Goal: Communication & Community: Share content

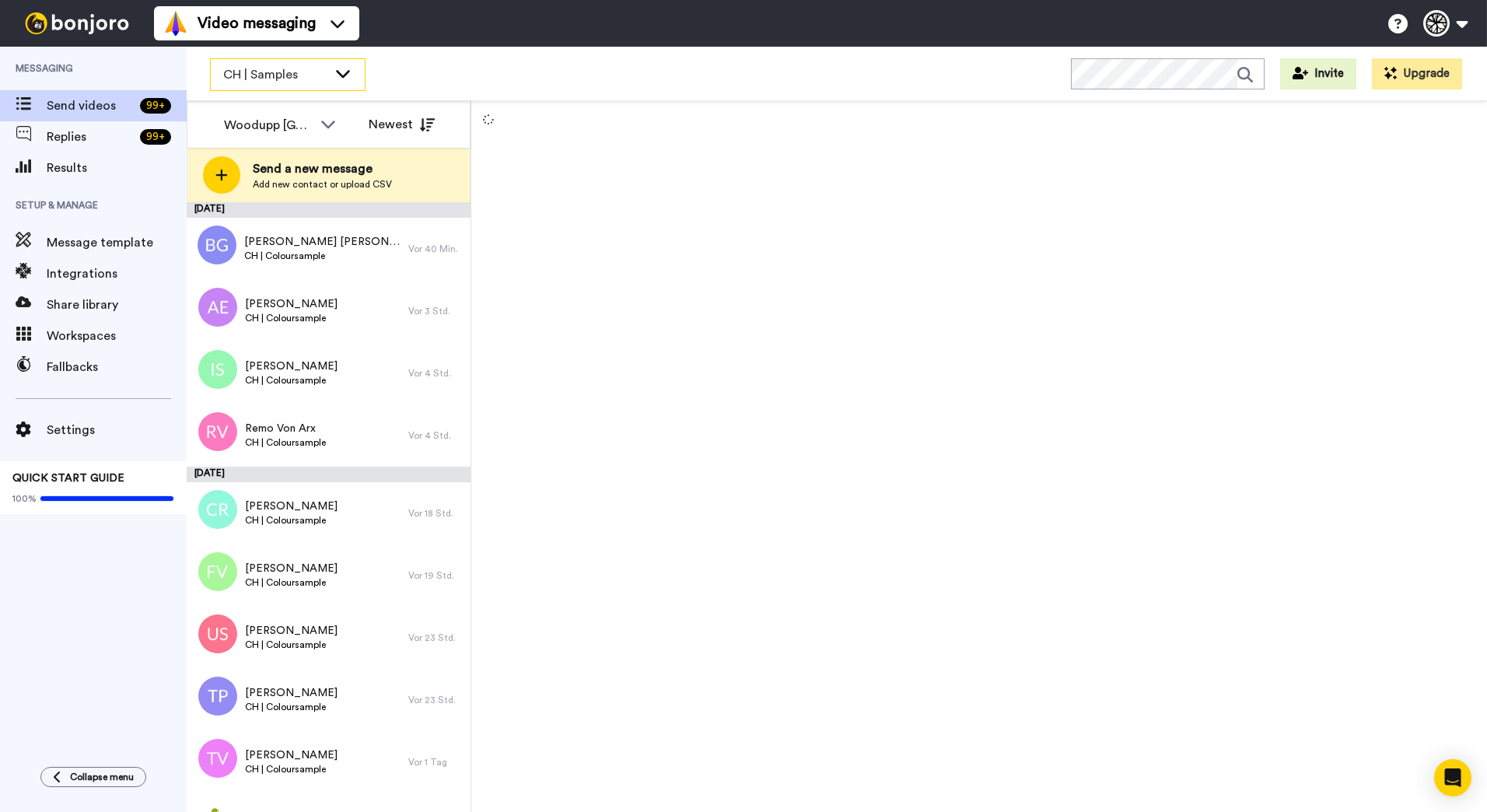
click at [329, 79] on div "CH | Samples" at bounding box center [287, 74] width 154 height 31
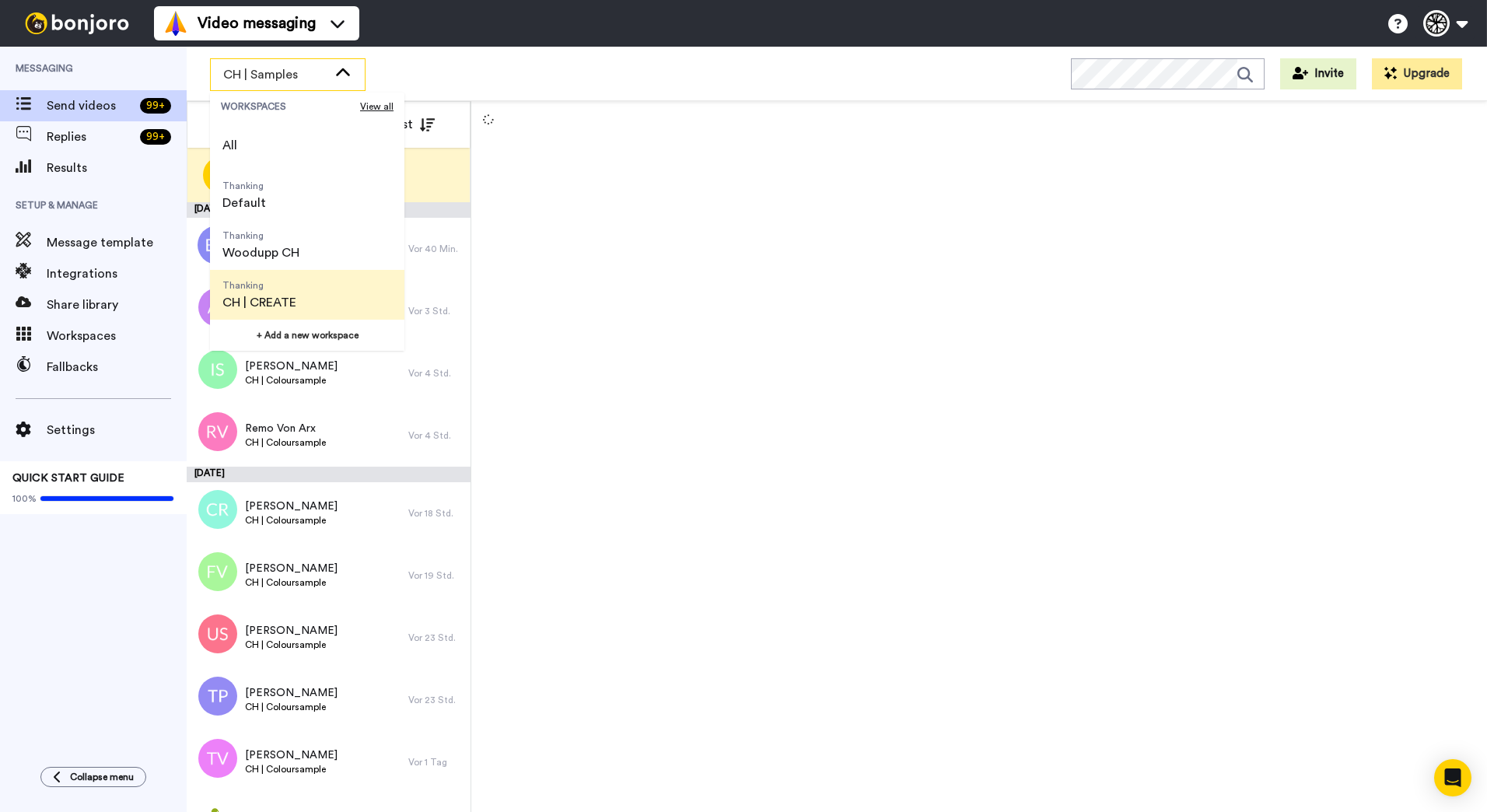
click at [294, 279] on span "Thanking" at bounding box center [260, 285] width 74 height 12
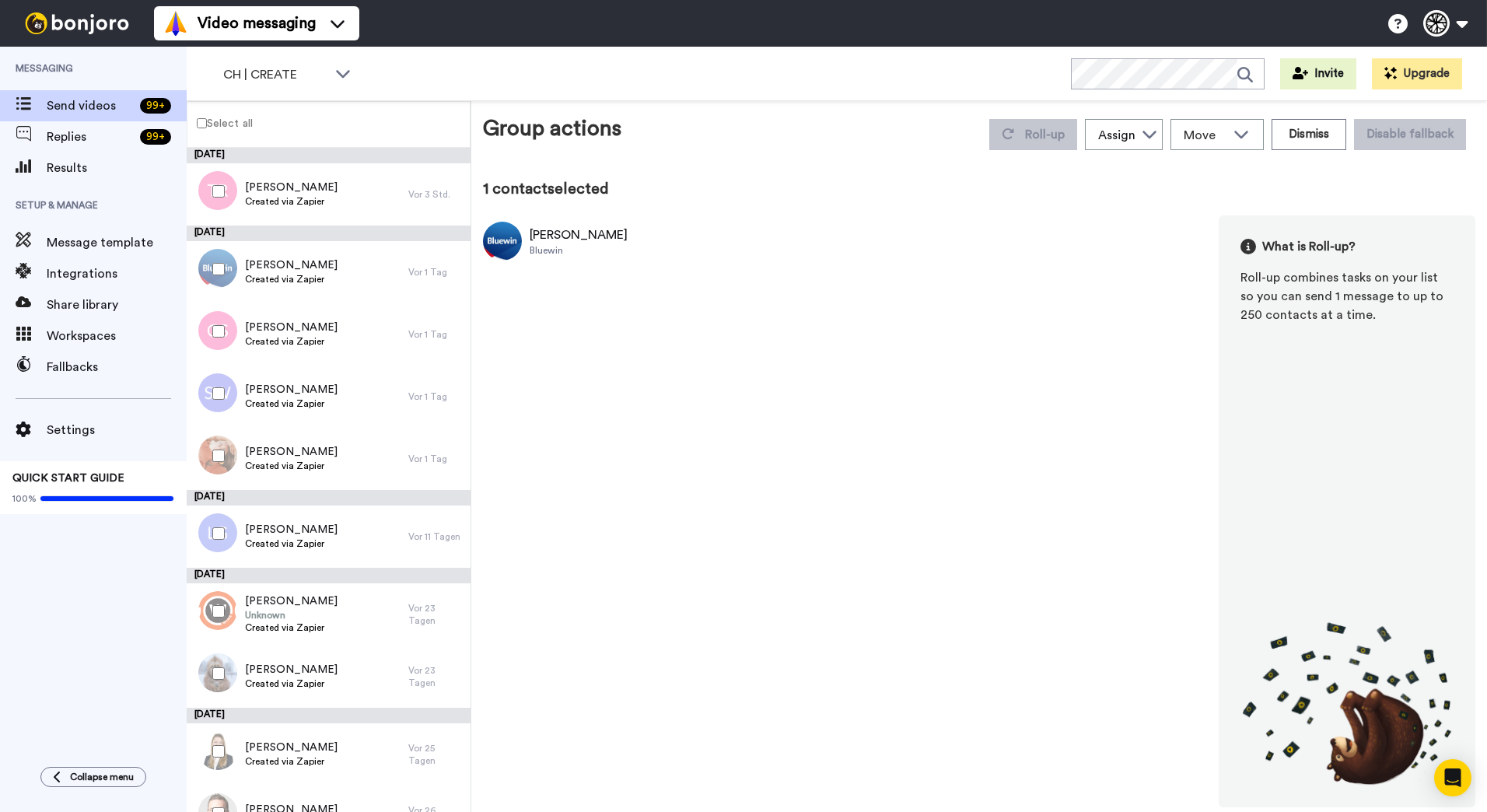
drag, startPoint x: 782, startPoint y: 295, endPoint x: 207, endPoint y: 308, distance: 575.1
click at [782, 296] on div "Pamela De Cagna Bluewin What is Roll-up? Roll-up combines tasks on your list so…" at bounding box center [980, 512] width 992 height 592
click at [1042, 186] on div "1 contact selected" at bounding box center [980, 188] width 992 height 22
click at [361, 272] on div "Pamela De Cagna Created via Zapier" at bounding box center [297, 272] width 222 height 62
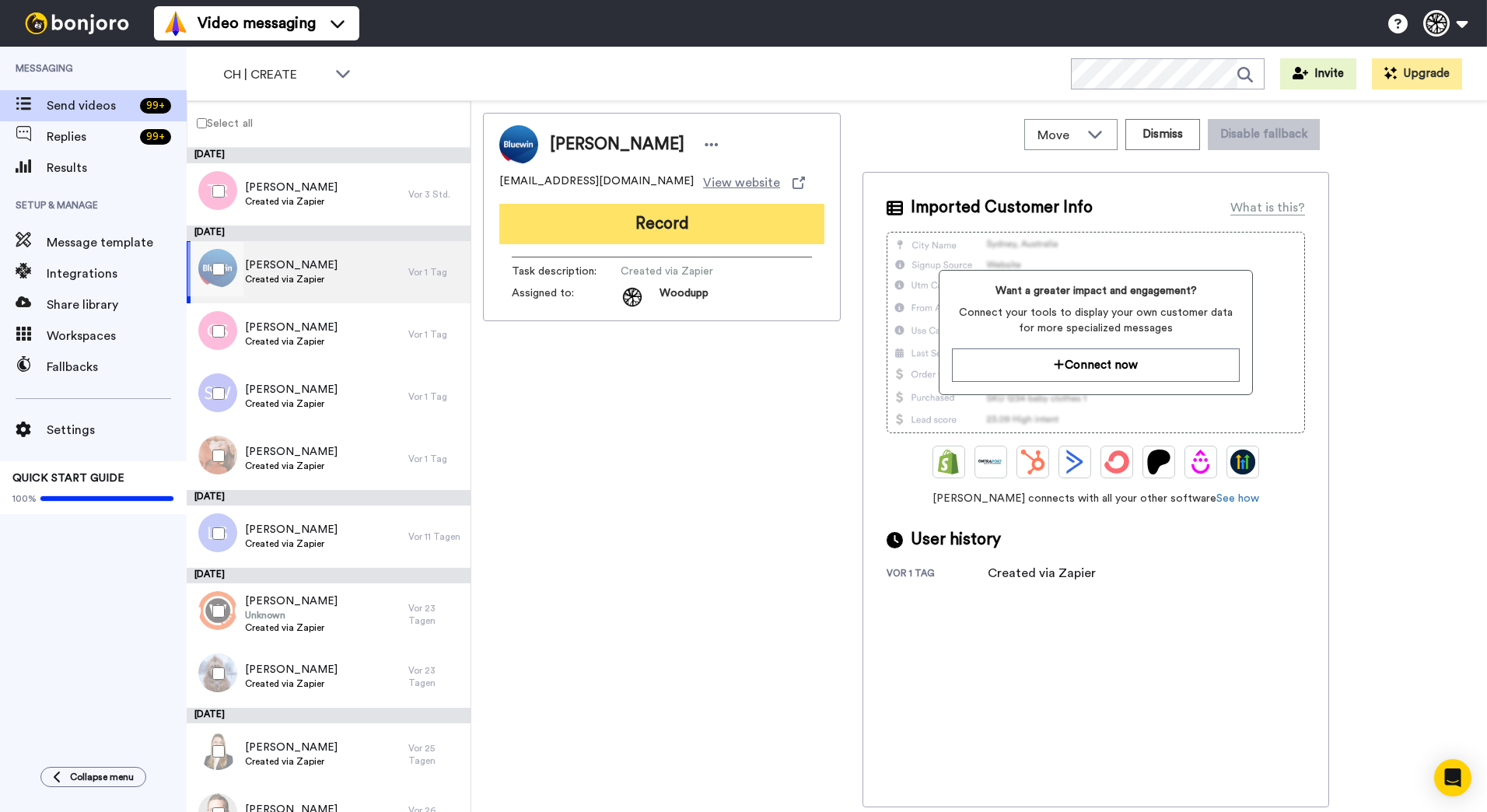
click at [716, 221] on button "Record" at bounding box center [661, 223] width 325 height 41
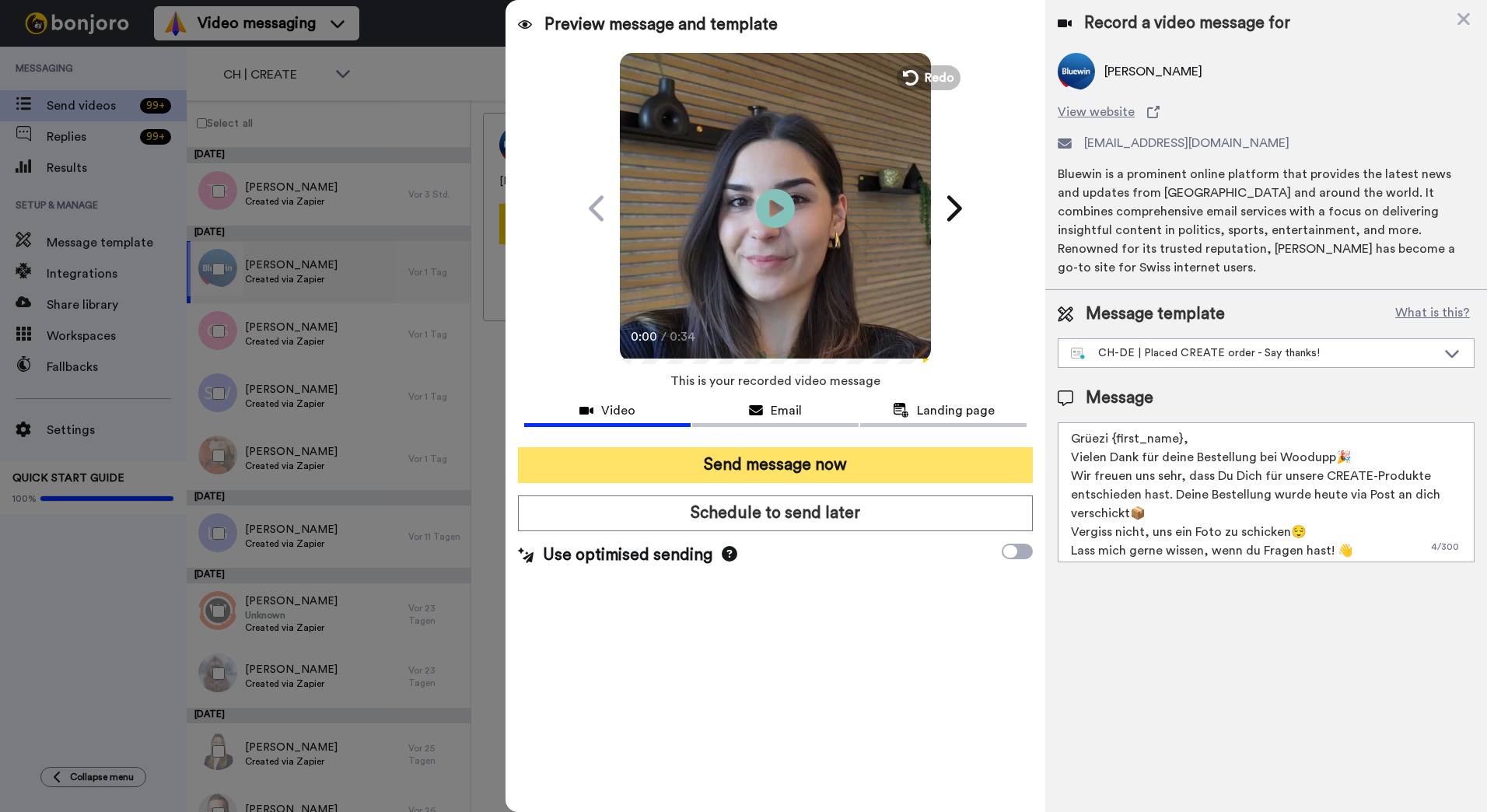
click at [855, 468] on button "Send message now" at bounding box center [775, 464] width 514 height 35
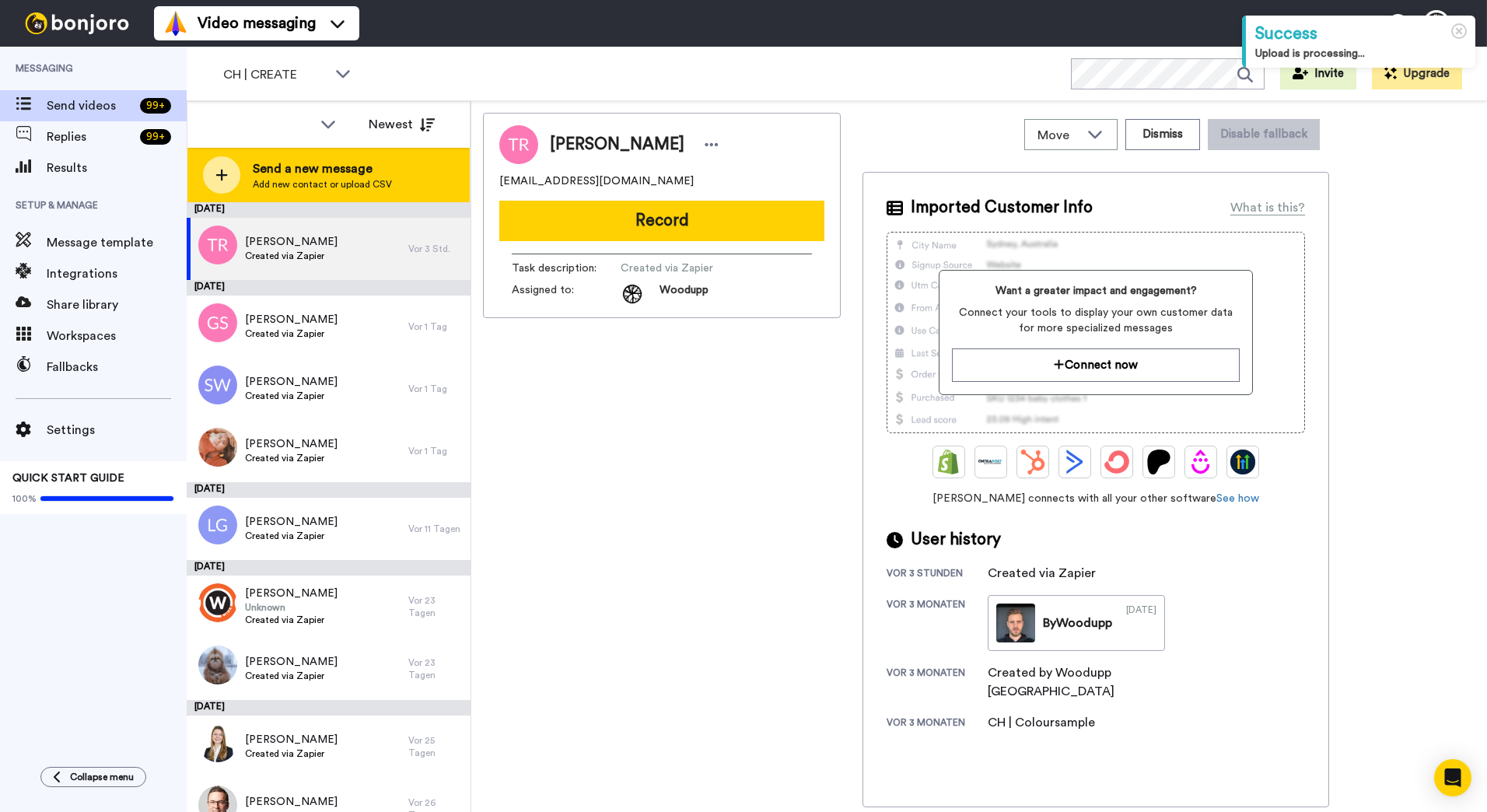
click at [317, 172] on span "Send a new message" at bounding box center [322, 169] width 139 height 19
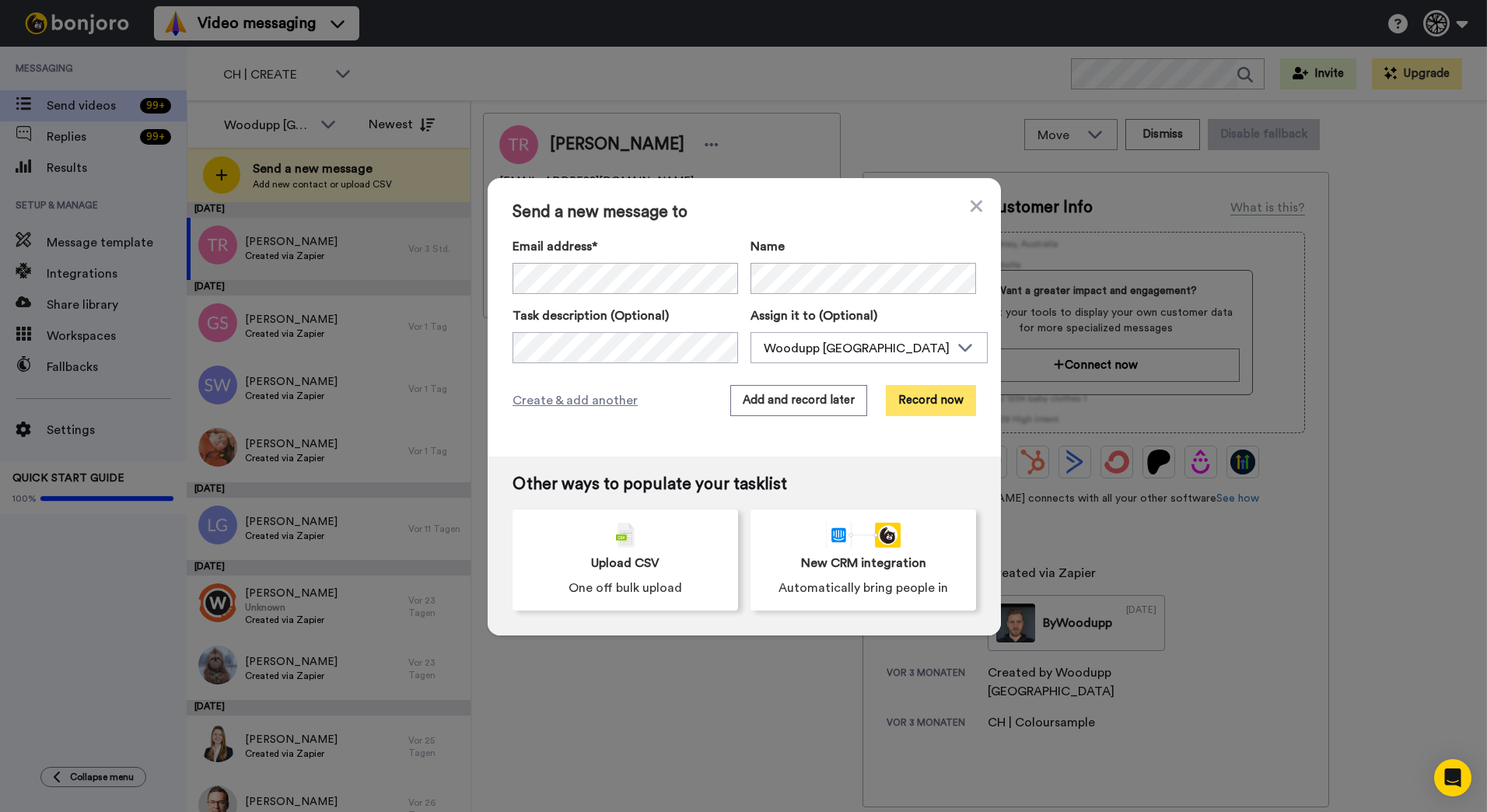
click at [900, 401] on button "Record now" at bounding box center [930, 400] width 91 height 31
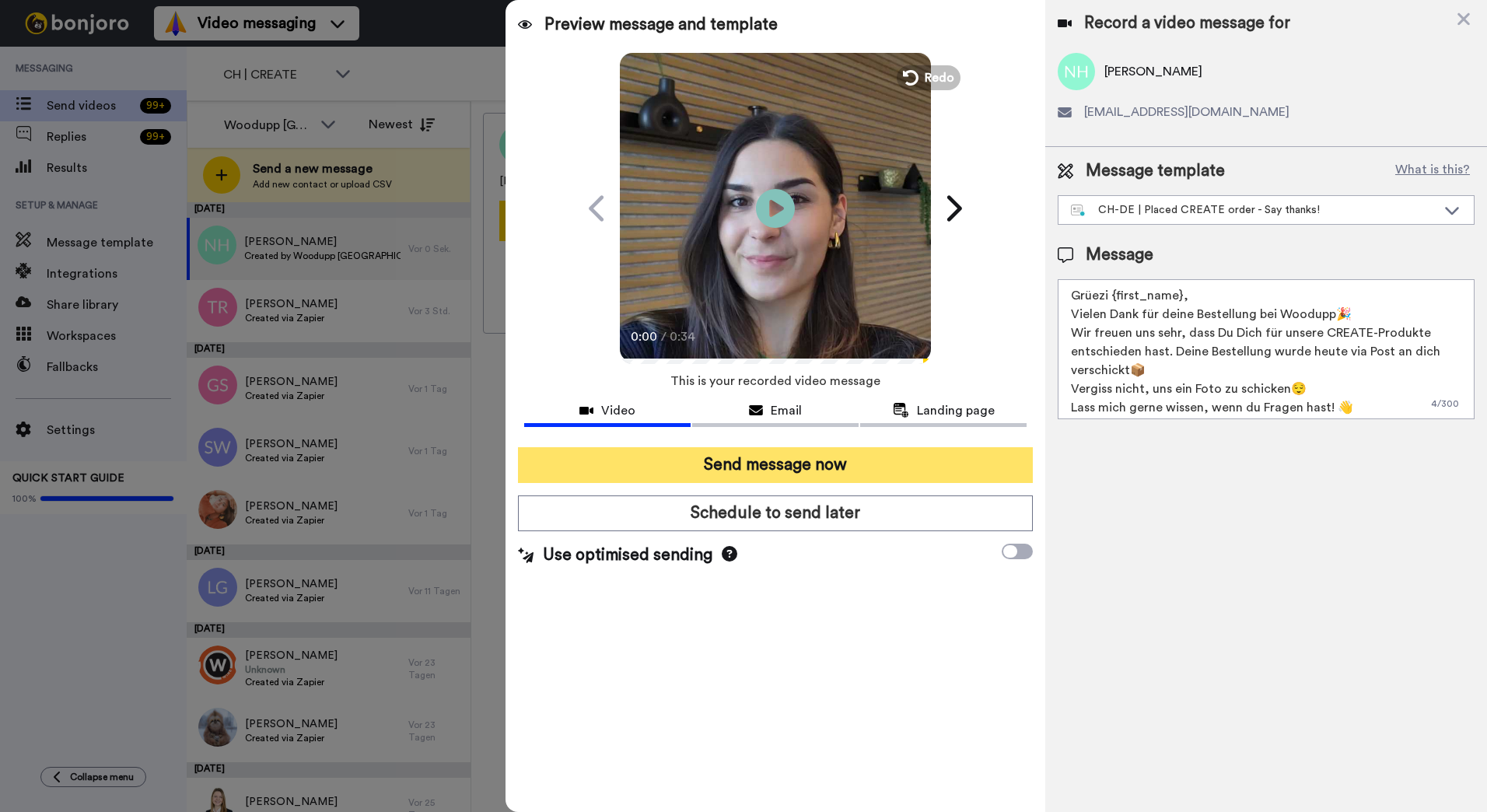
click at [788, 463] on button "Send message now" at bounding box center [775, 464] width 514 height 35
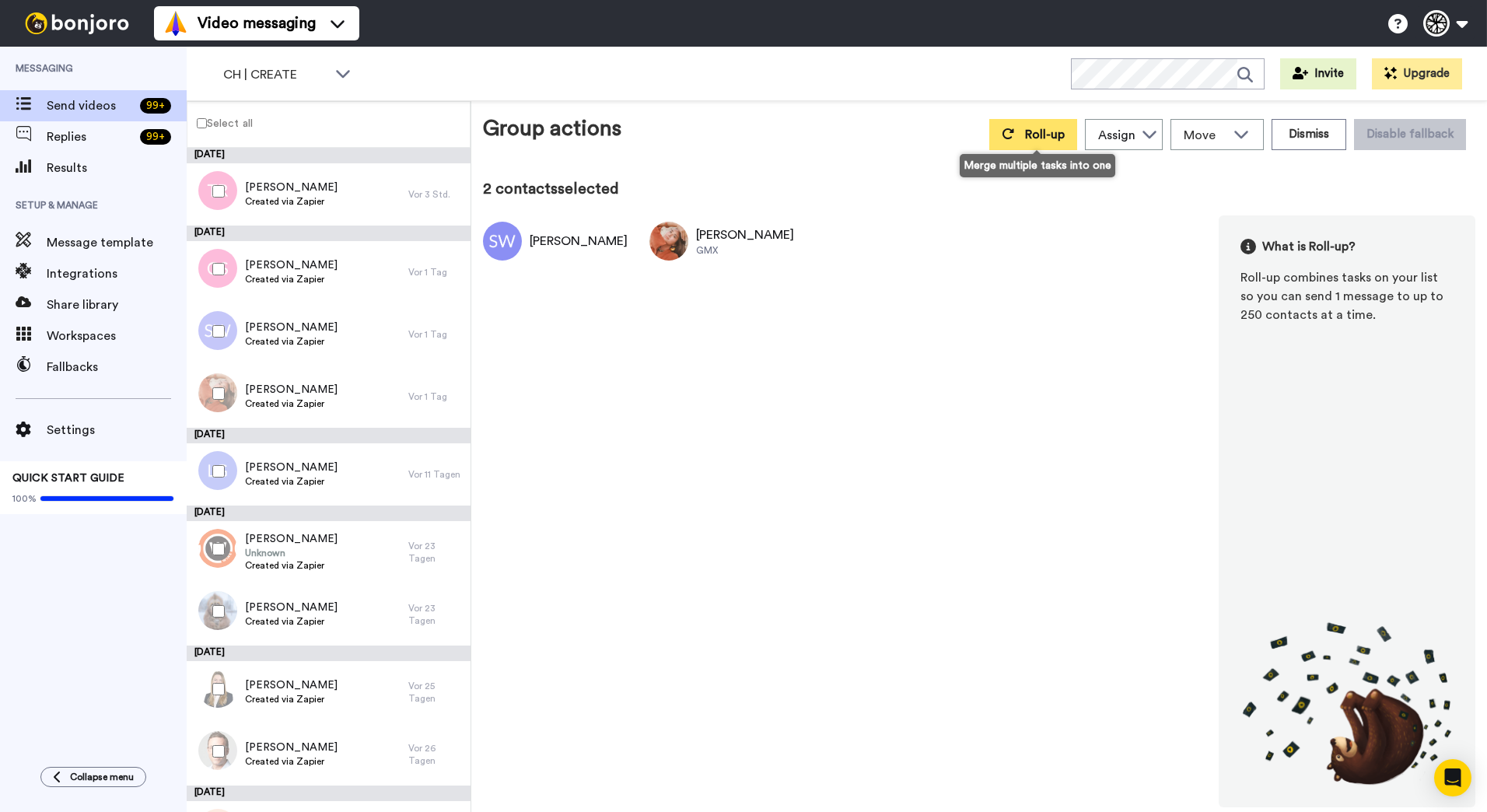
click at [1040, 148] on button "Roll-up" at bounding box center [1033, 135] width 88 height 31
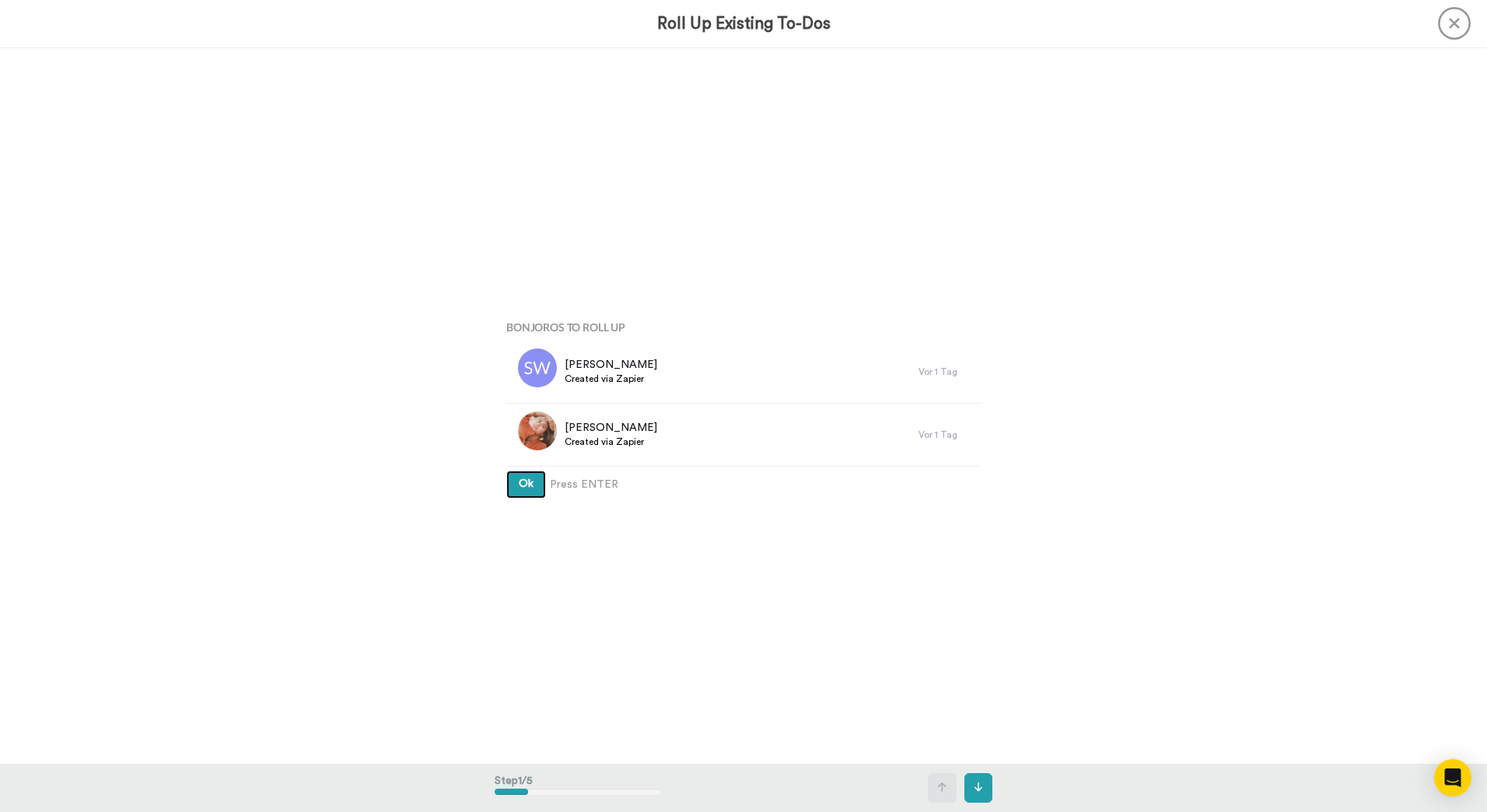
click at [507, 470] on button "Ok" at bounding box center [526, 484] width 40 height 28
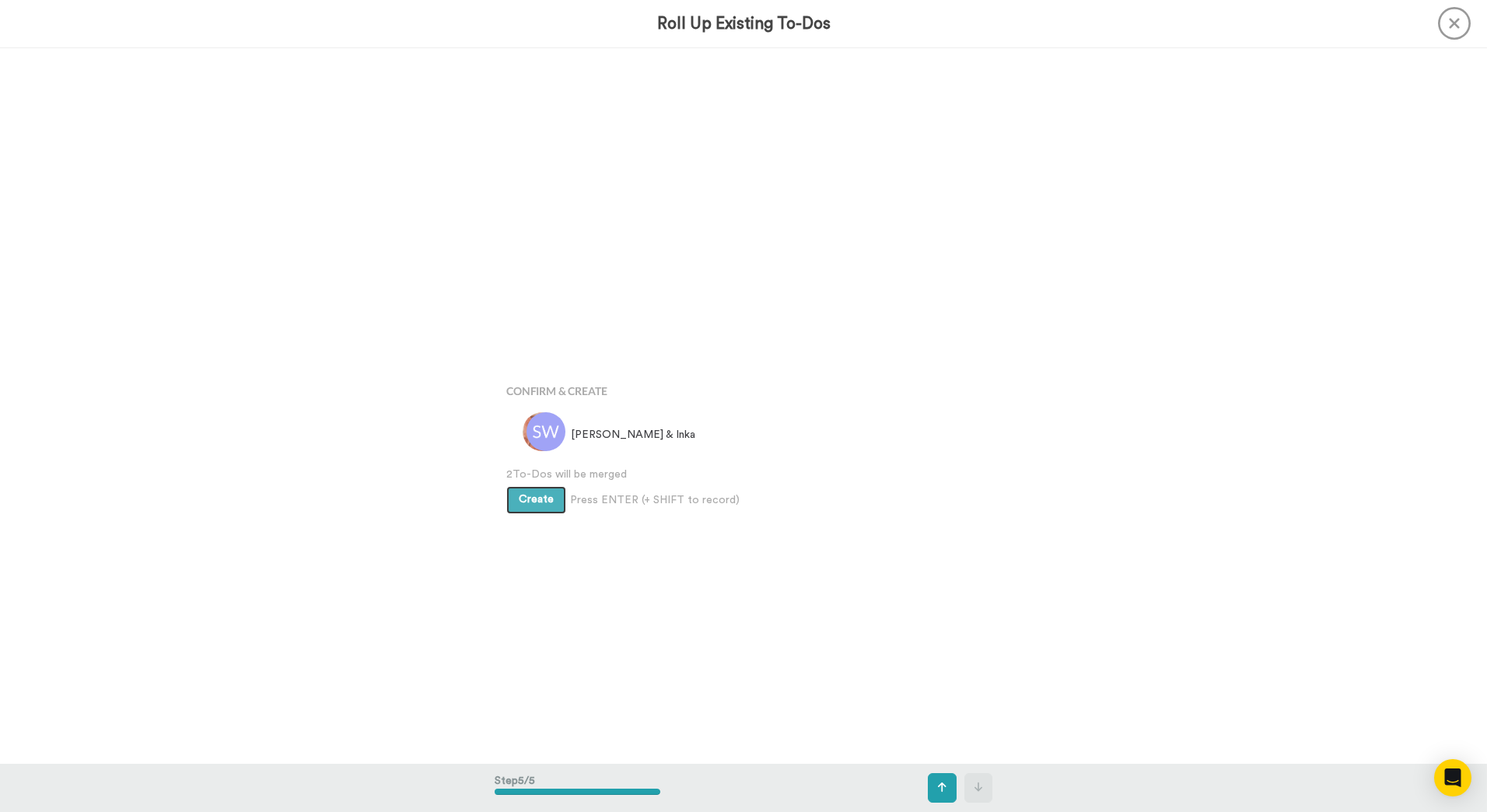
scroll to position [2863, 0]
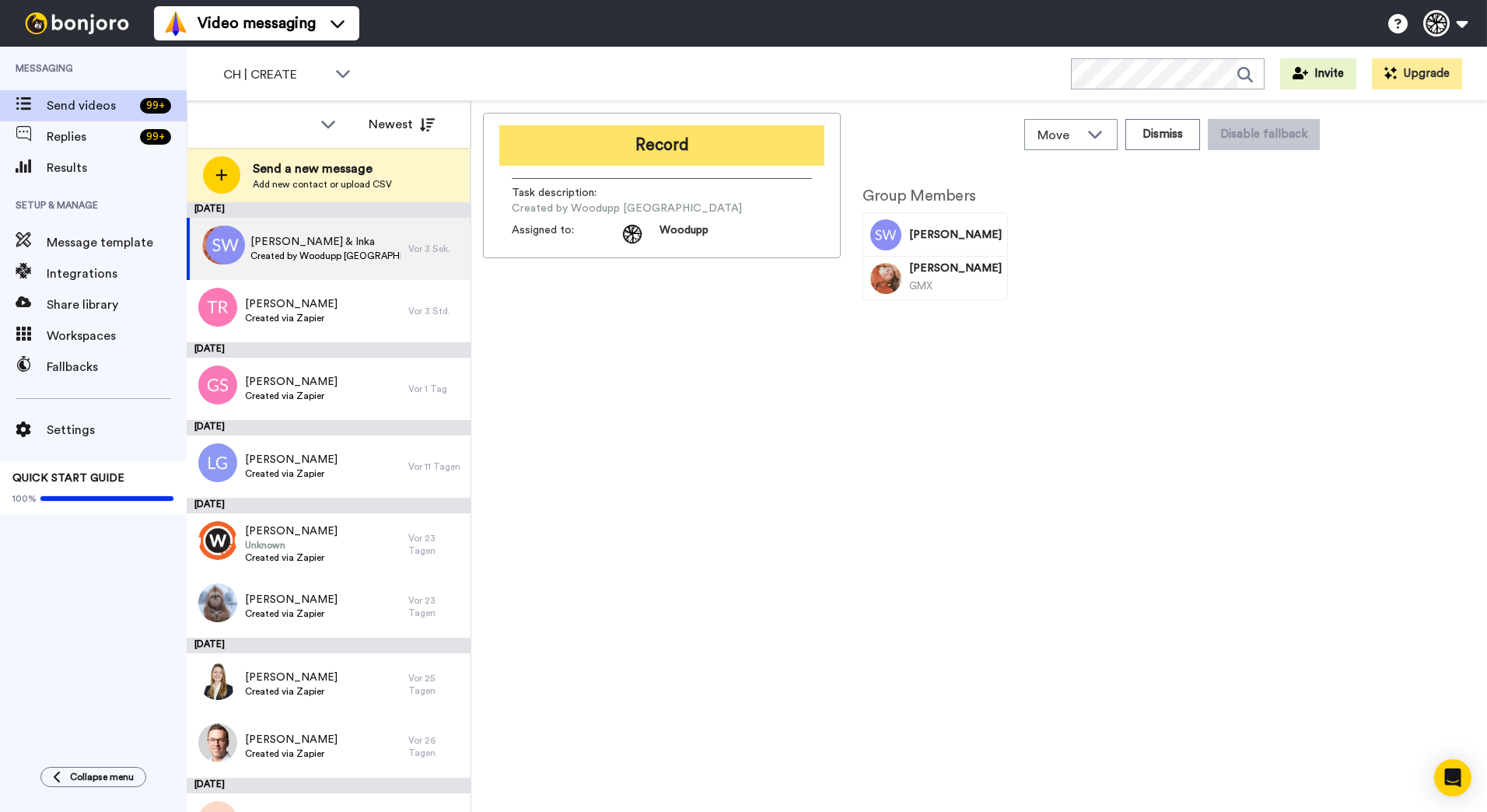
click at [610, 137] on button "Record" at bounding box center [661, 145] width 325 height 41
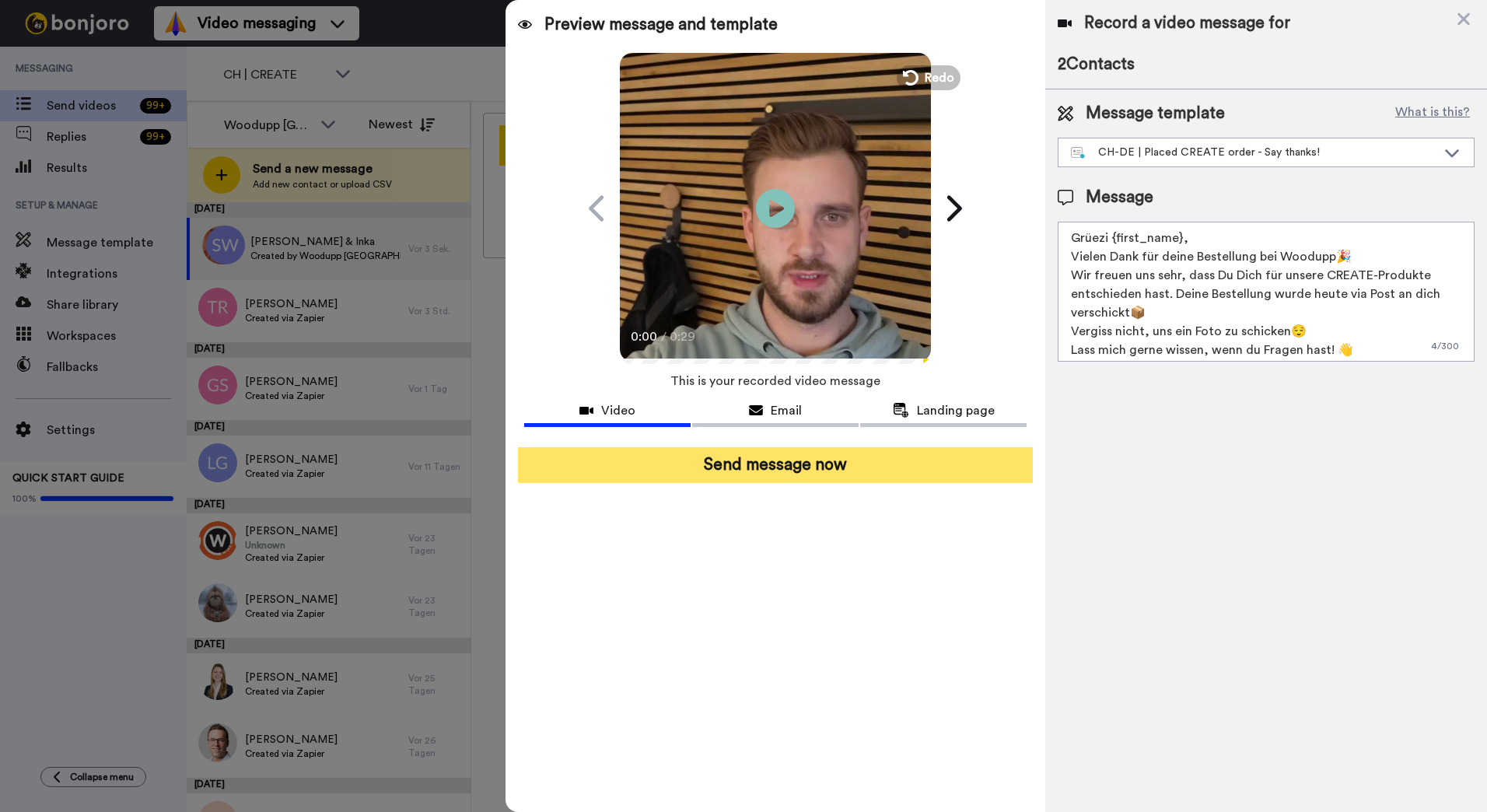
click at [778, 470] on button "Send message now" at bounding box center [775, 464] width 514 height 35
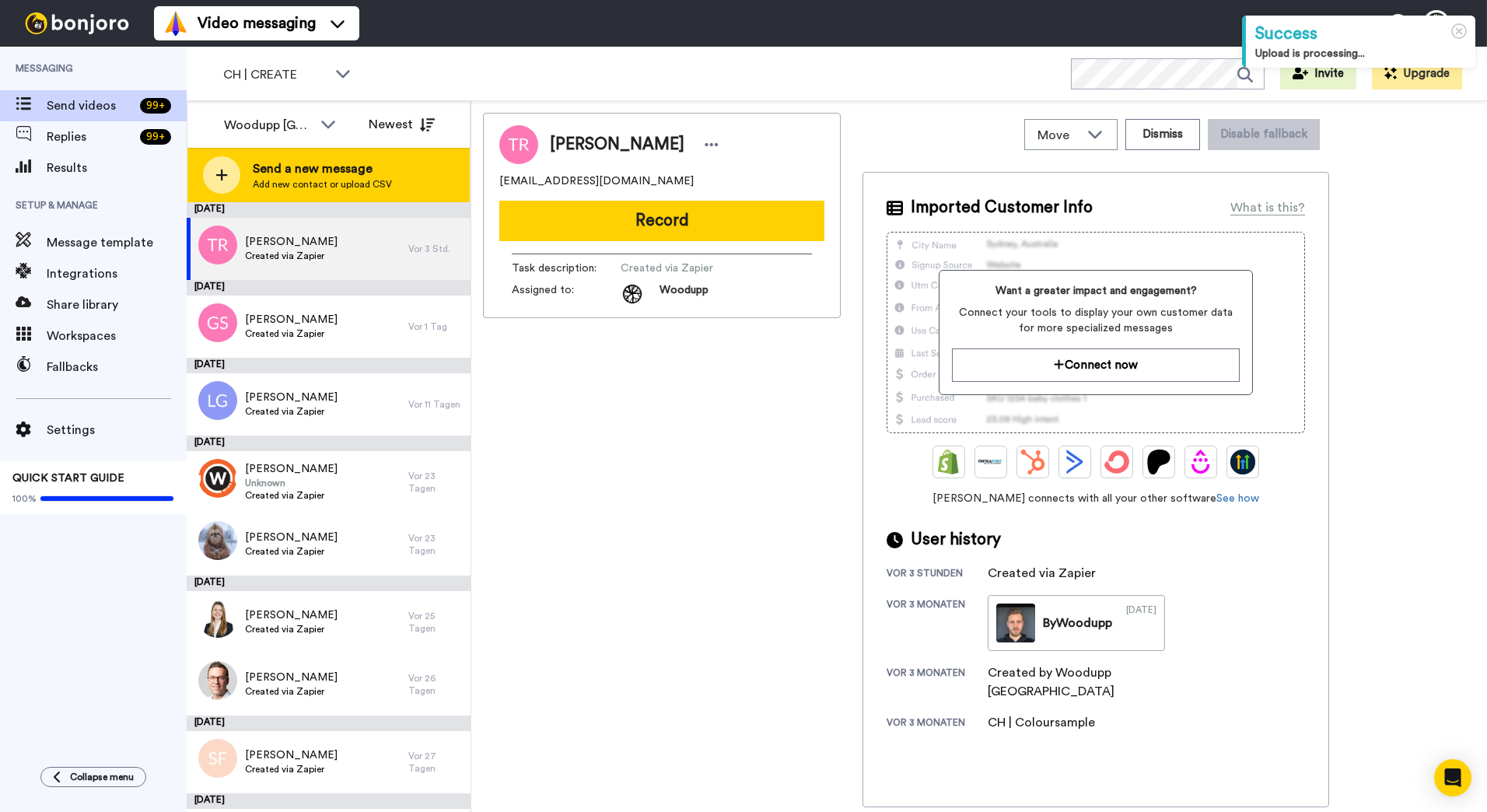
click at [260, 159] on div "Send a new message Add new contact or upload CSV" at bounding box center [328, 174] width 282 height 54
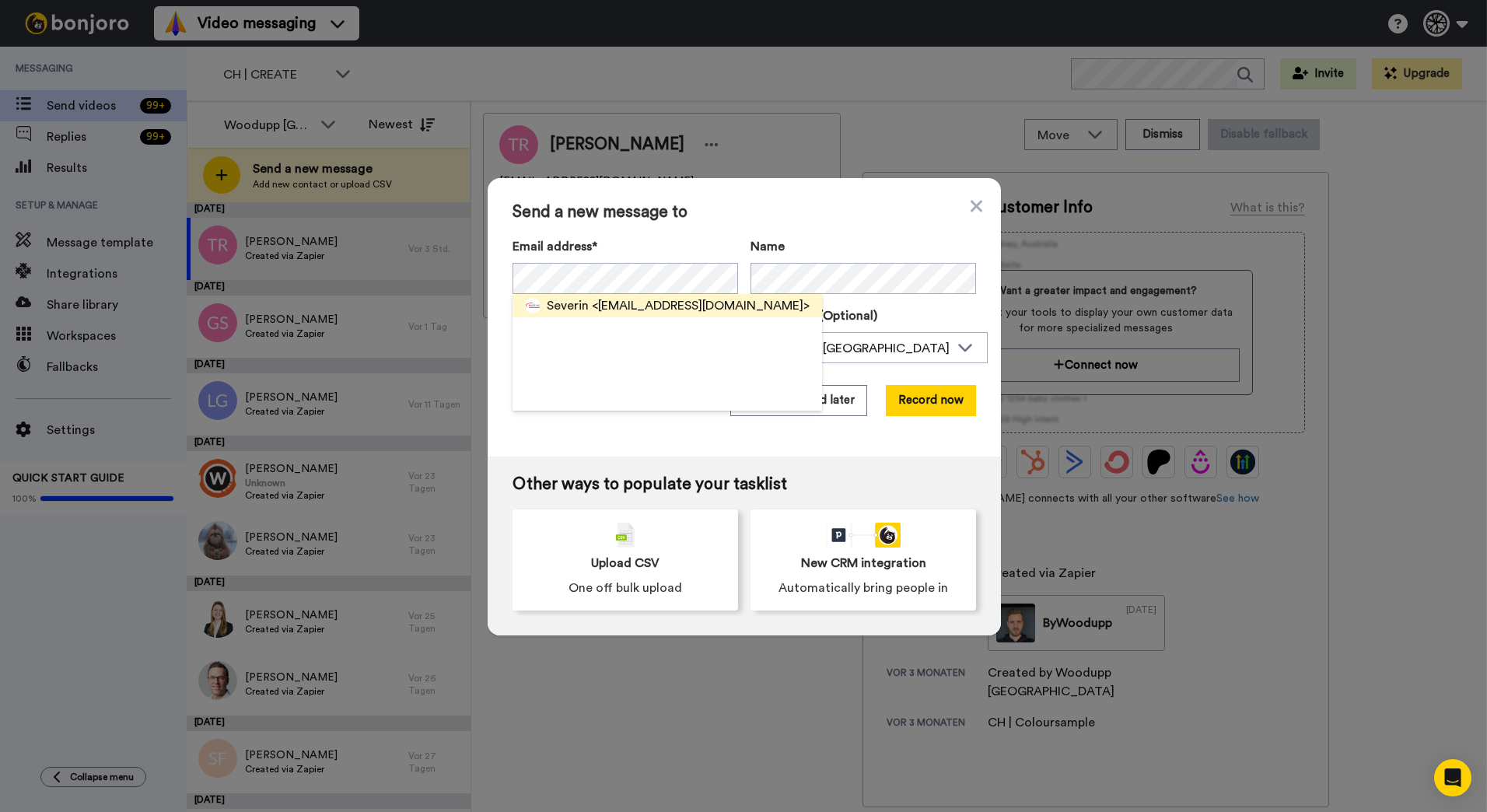
click at [652, 299] on span "<severin.hug@hauriag.ch>" at bounding box center [701, 305] width 217 height 19
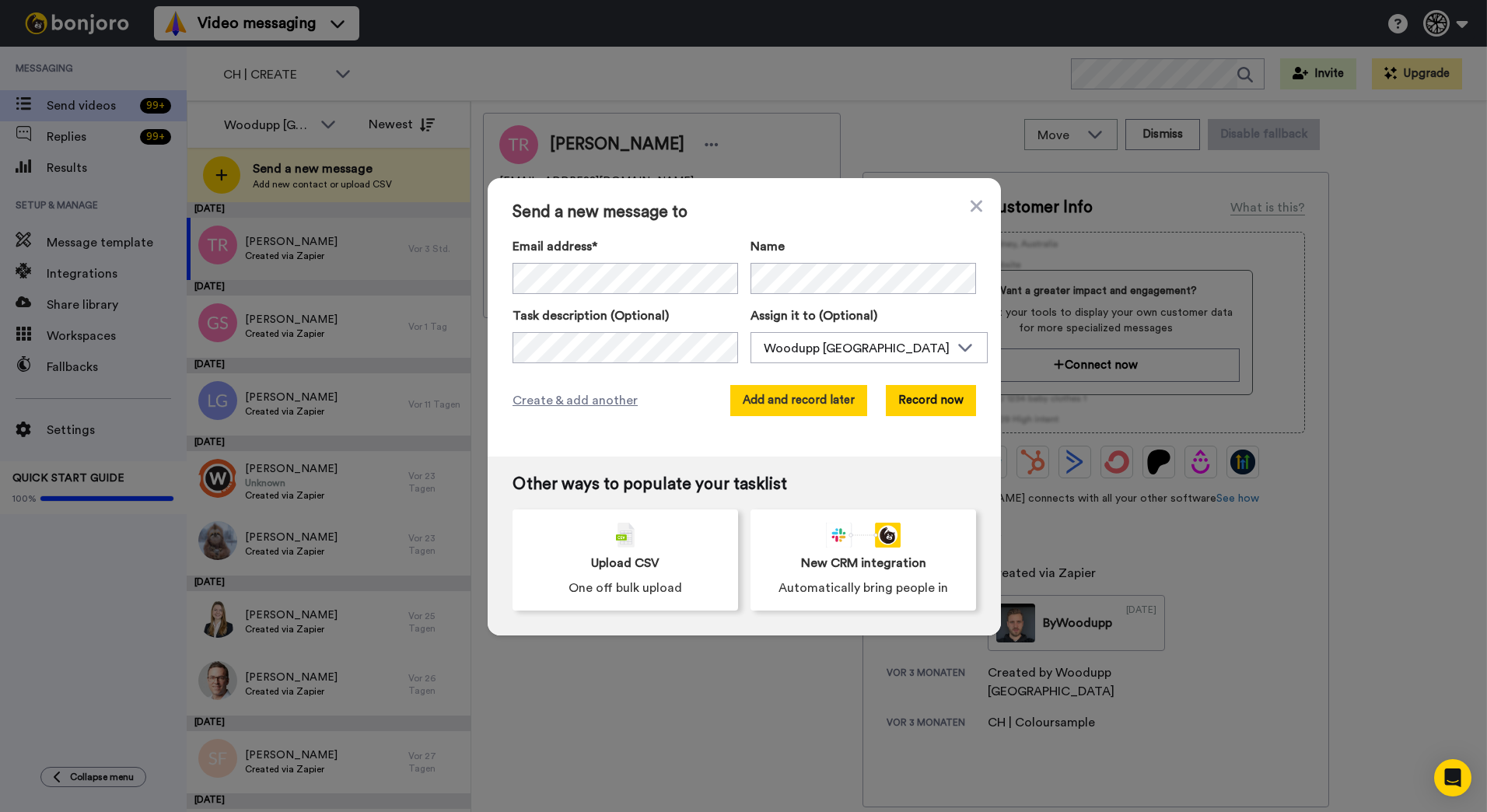
click at [782, 397] on button "Add and record later" at bounding box center [798, 400] width 137 height 31
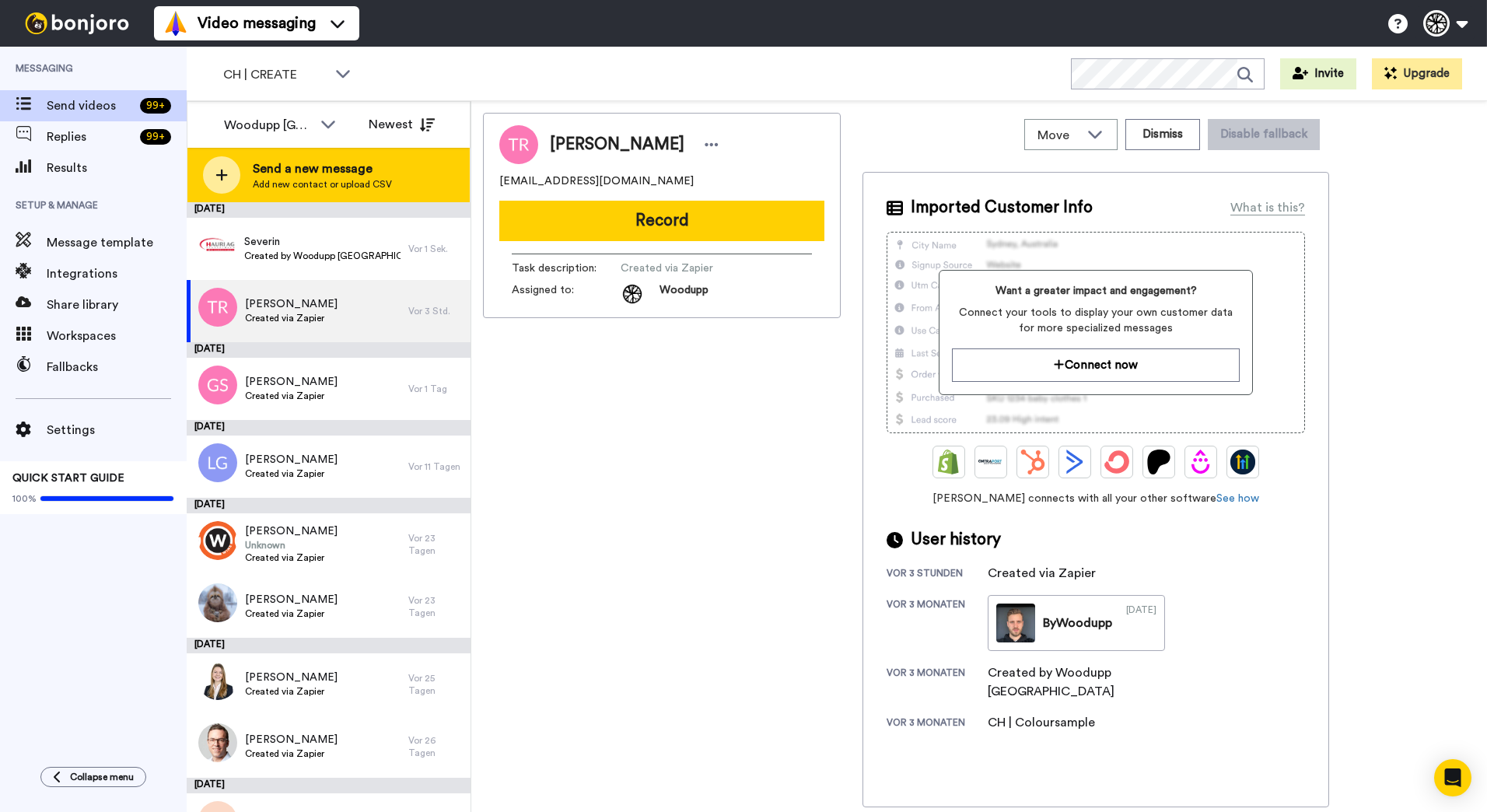
click at [317, 179] on span "Add new contact or upload CSV" at bounding box center [322, 184] width 139 height 12
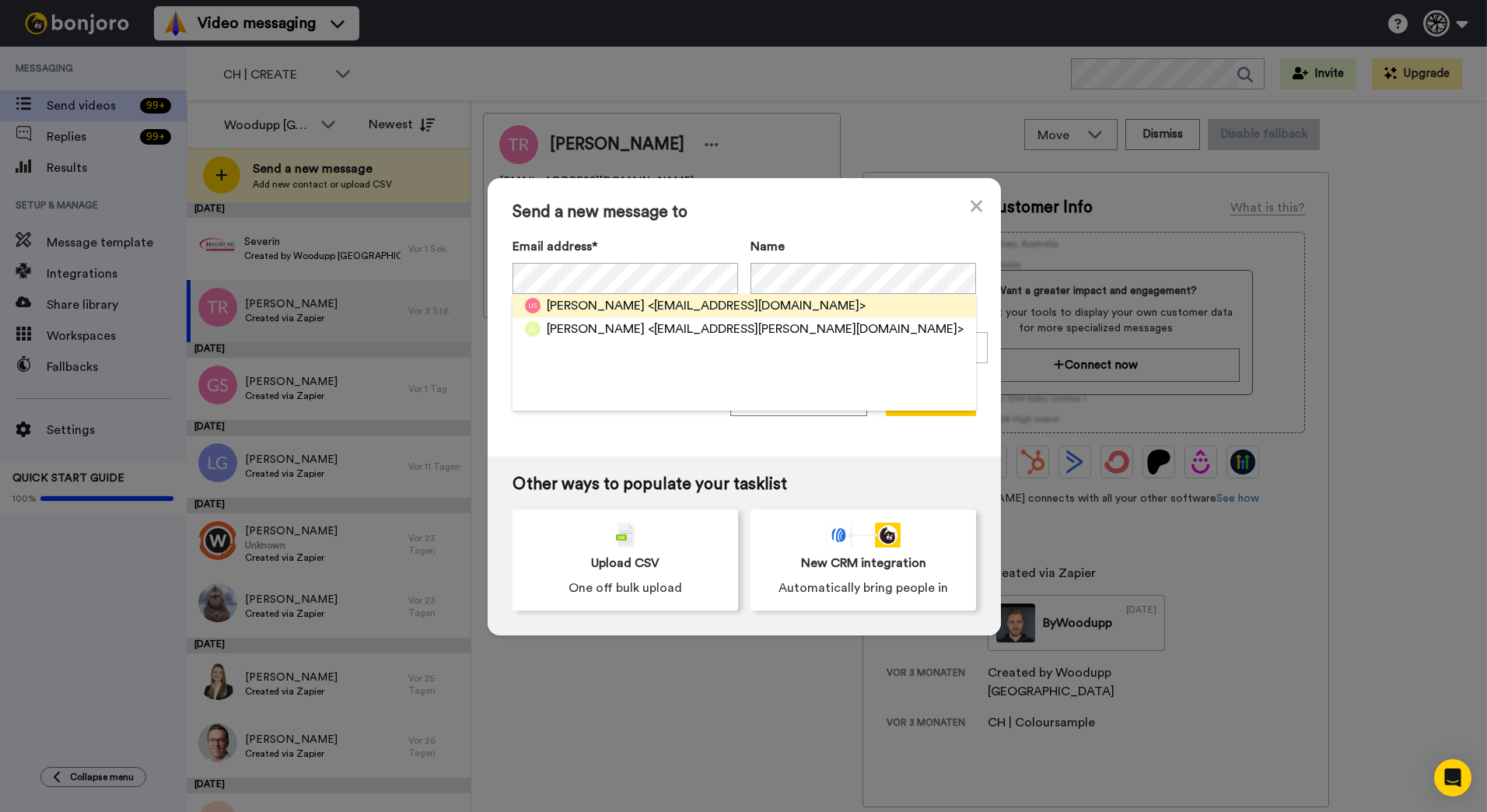
click at [648, 305] on span "<Arbesa_911@hotmail.com>" at bounding box center [757, 305] width 217 height 19
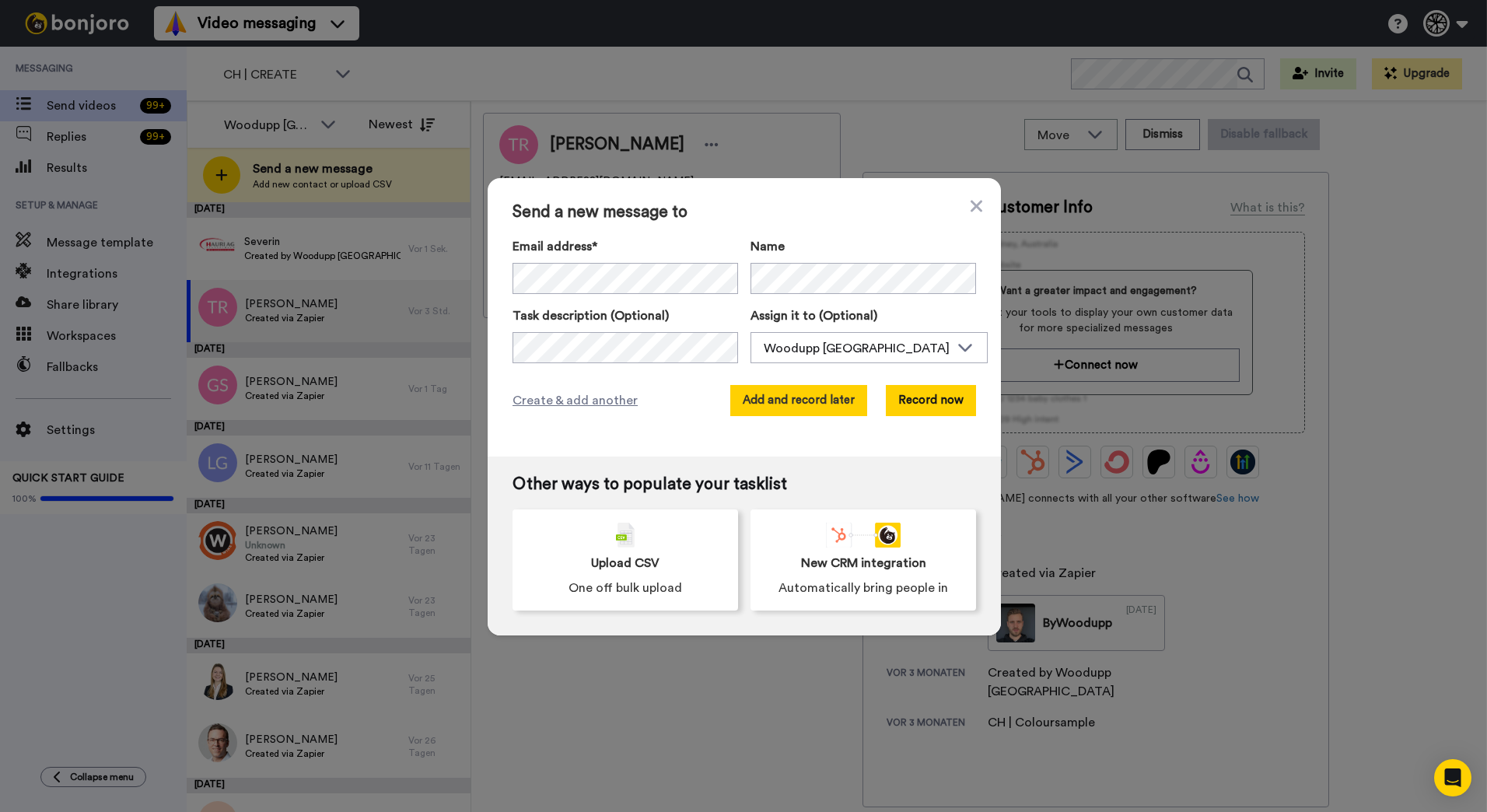
click at [780, 403] on button "Add and record later" at bounding box center [798, 400] width 137 height 31
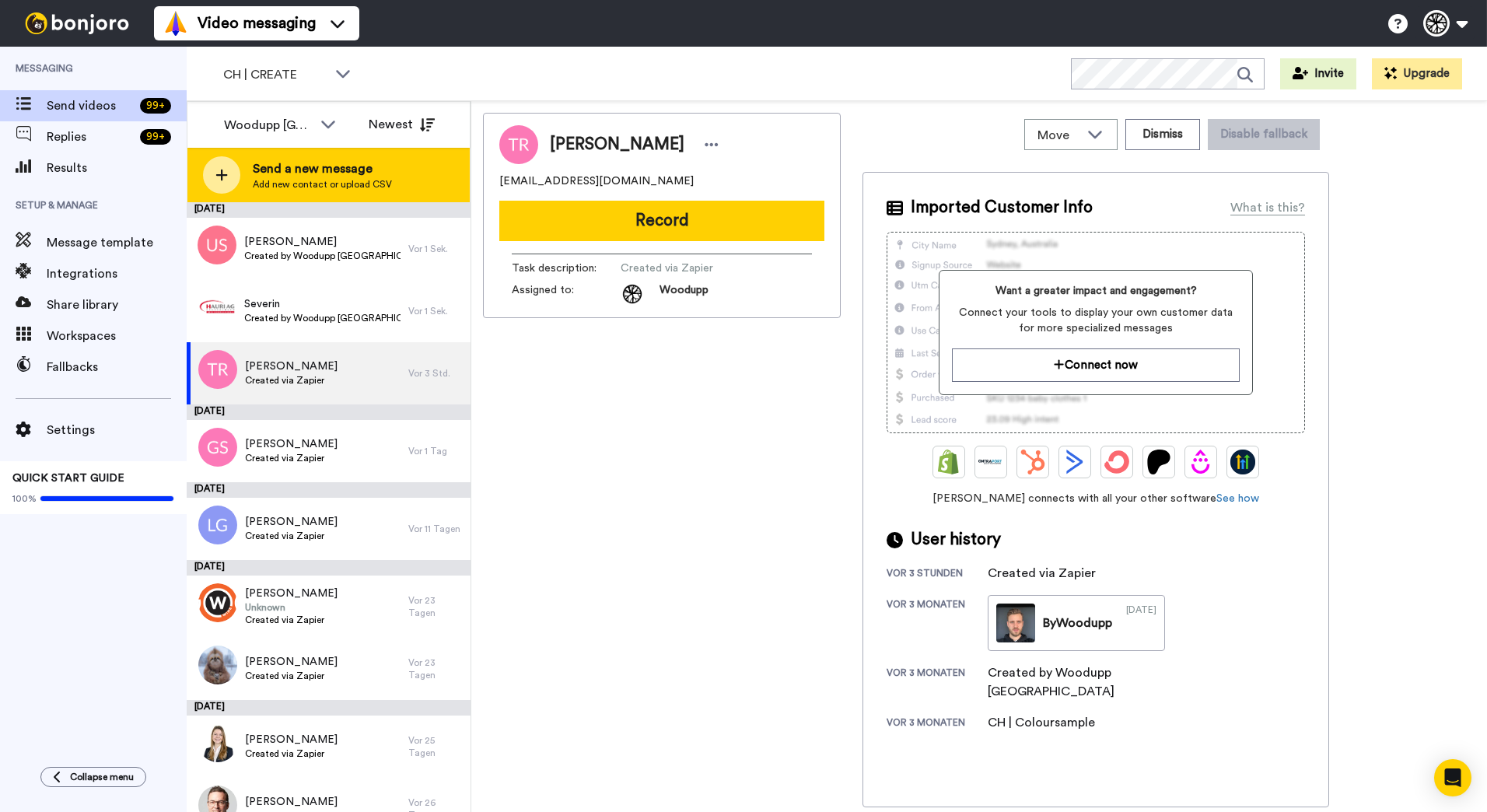
click at [409, 186] on div "Send a new message Add new contact or upload CSV" at bounding box center [328, 174] width 282 height 54
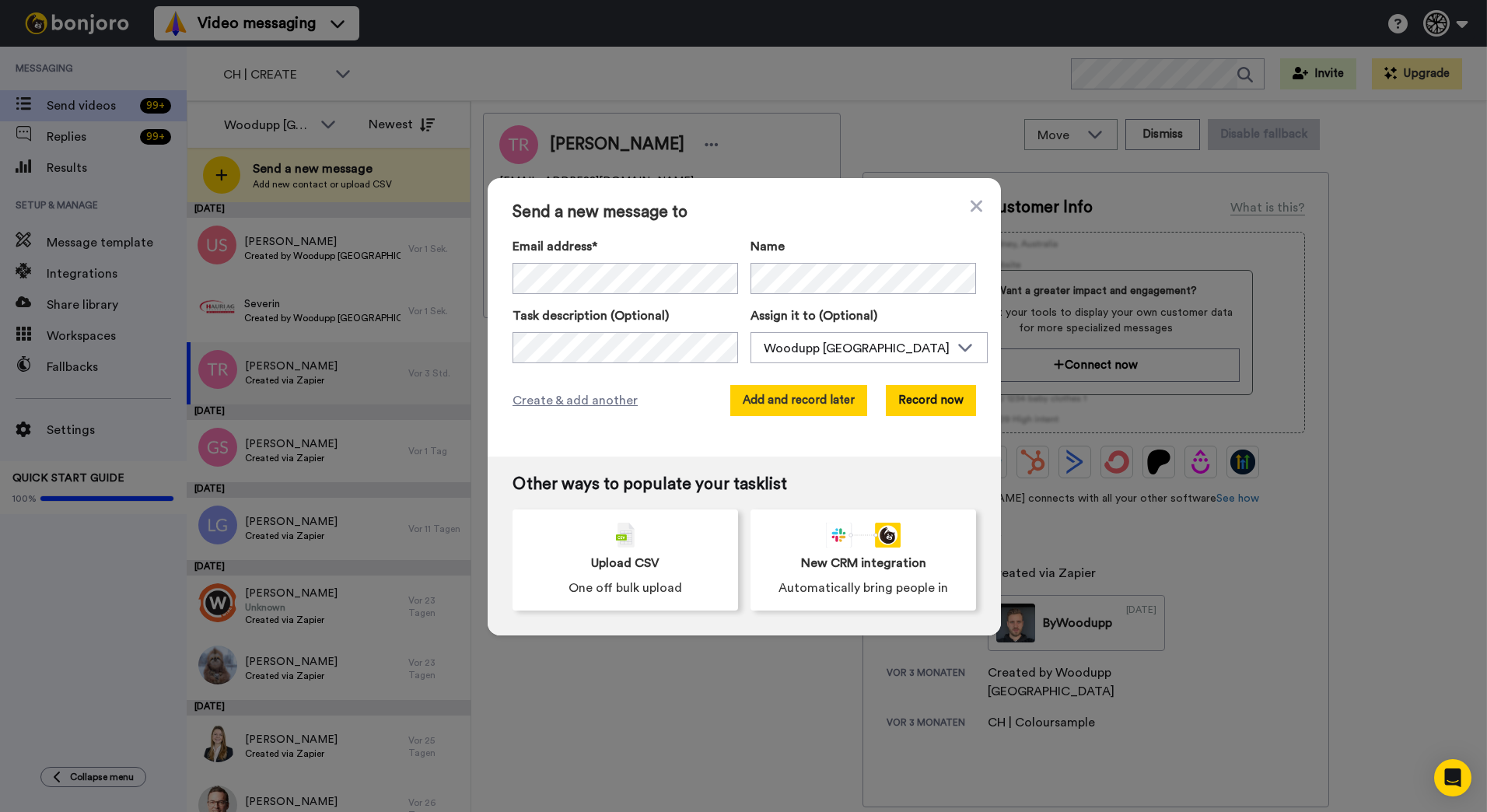
click at [845, 402] on button "Add and record later" at bounding box center [798, 400] width 137 height 31
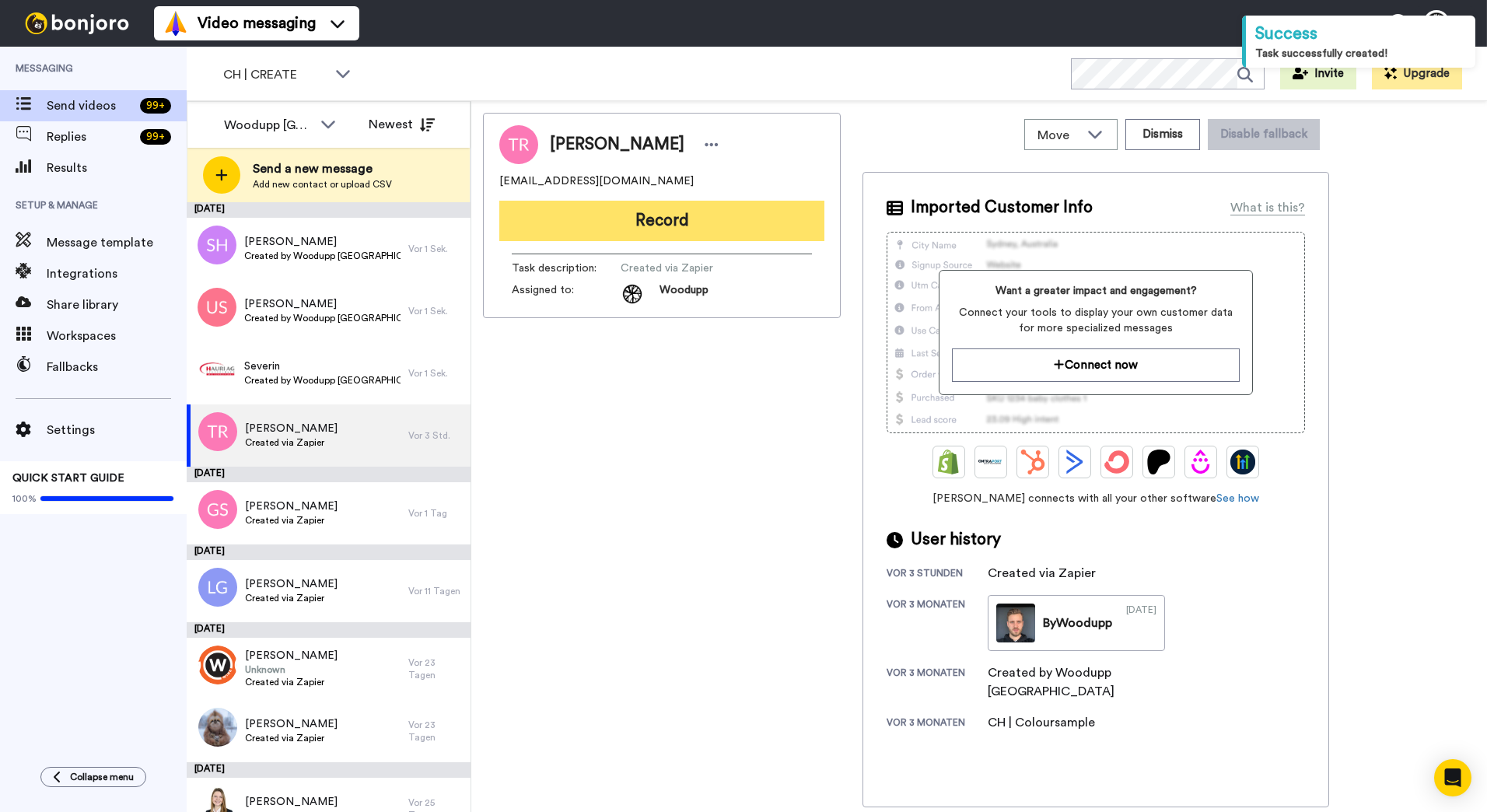
click at [726, 232] on button "Record" at bounding box center [661, 220] width 325 height 41
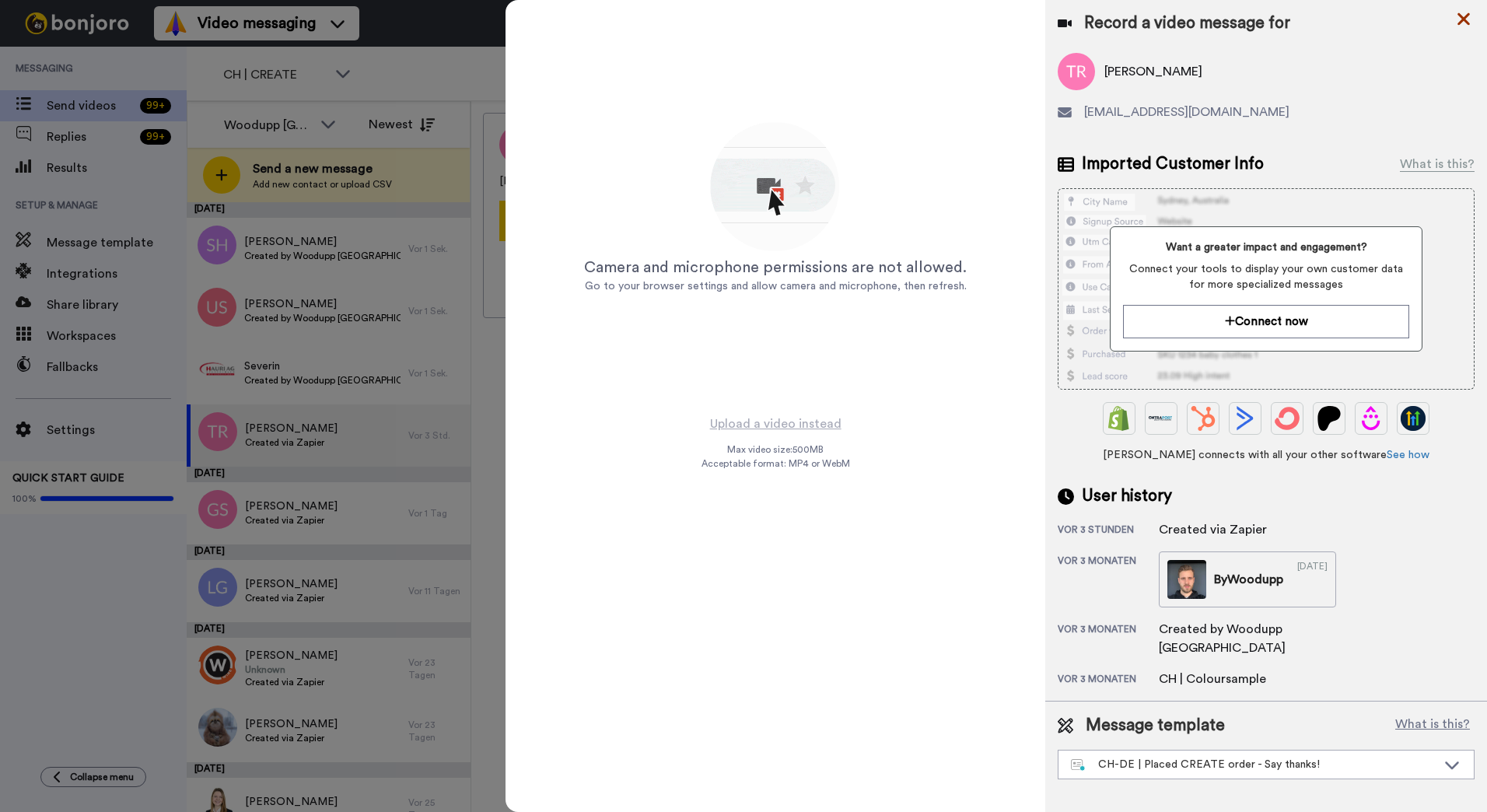
click at [1471, 17] on icon at bounding box center [1464, 19] width 16 height 20
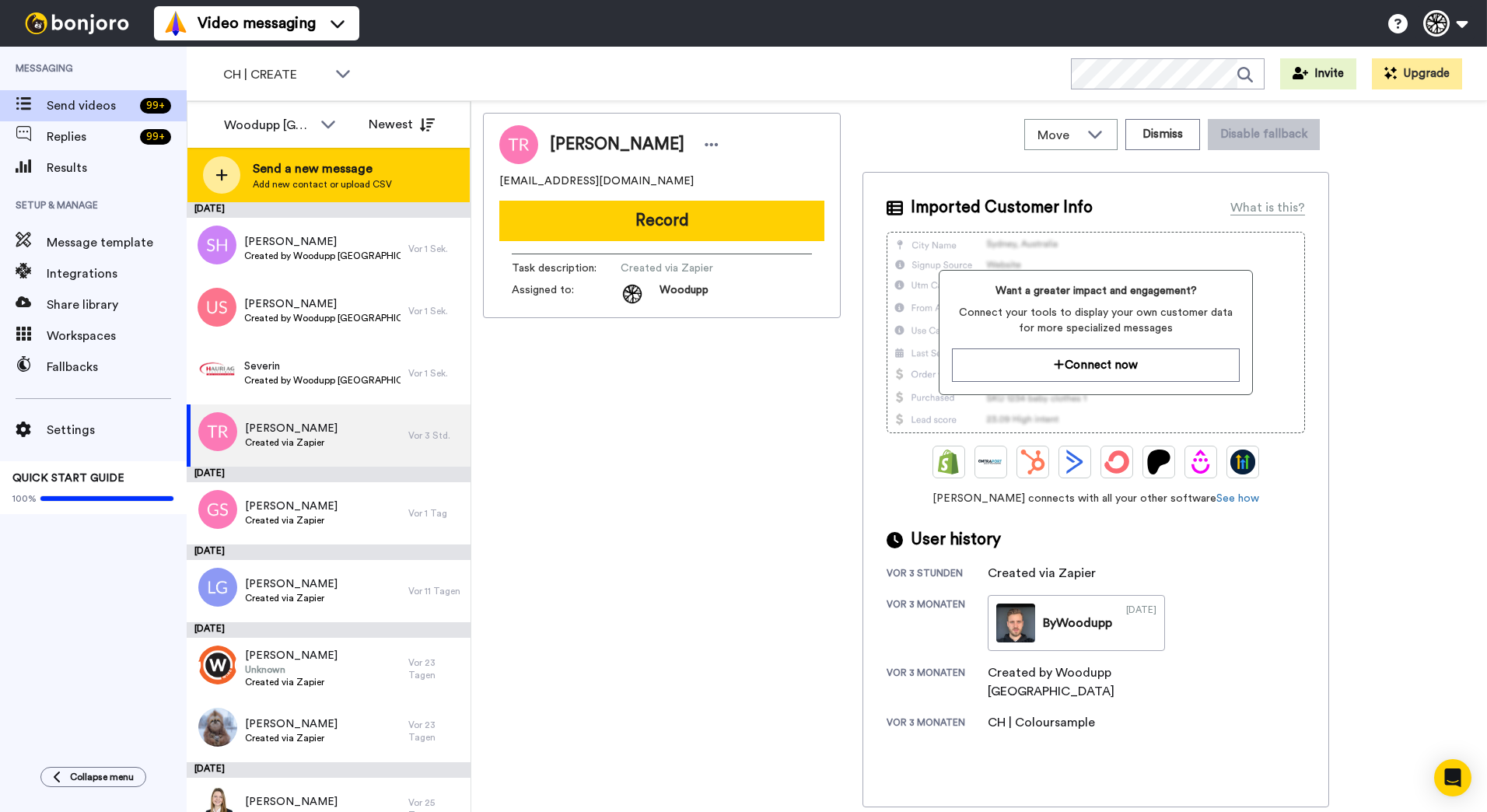
click at [374, 188] on span "Add new contact or upload CSV" at bounding box center [322, 184] width 139 height 12
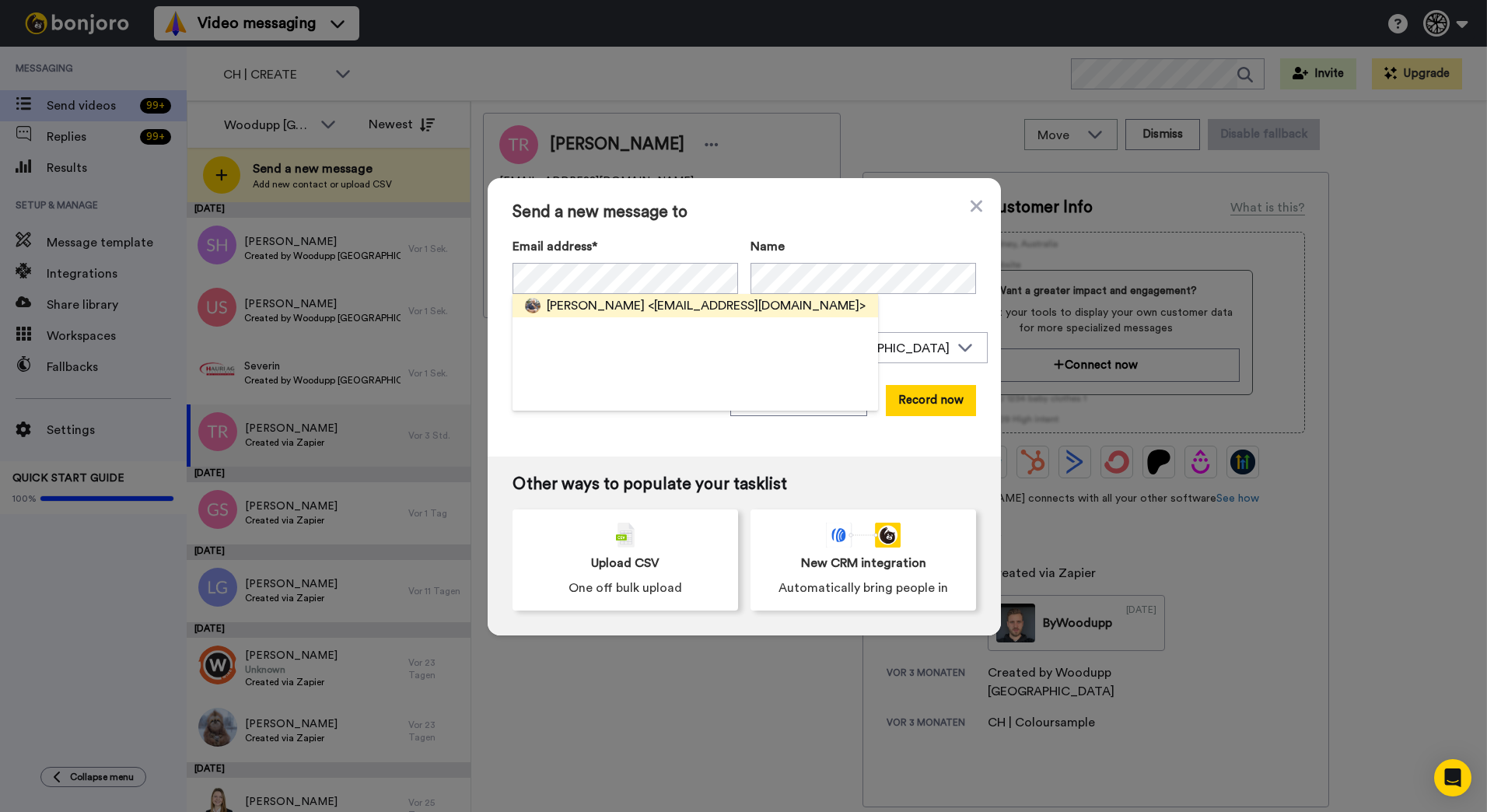
click at [617, 299] on span "Lukas Schnurrenberger" at bounding box center [595, 305] width 98 height 19
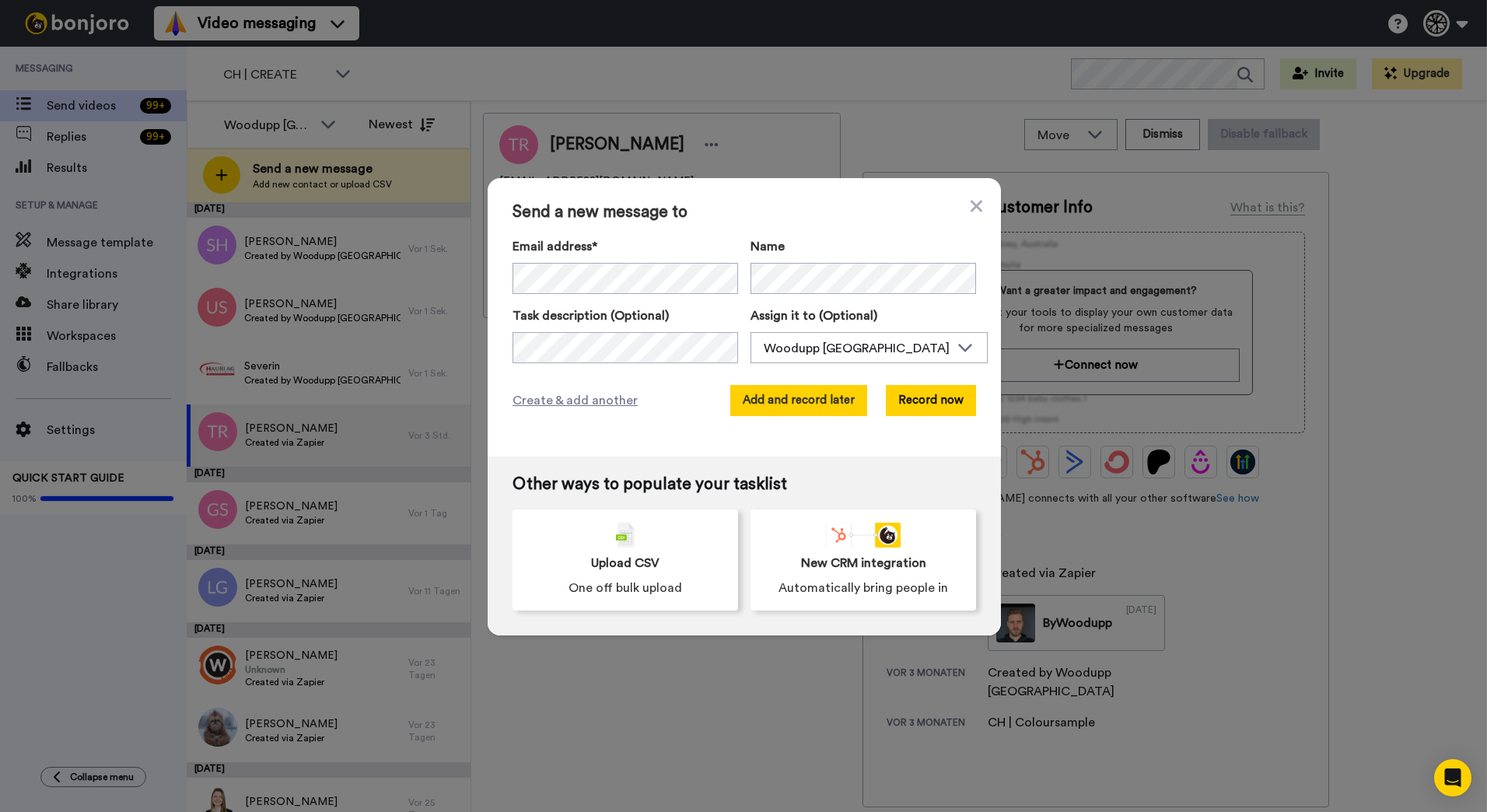
click at [803, 409] on button "Add and record later" at bounding box center [798, 400] width 137 height 31
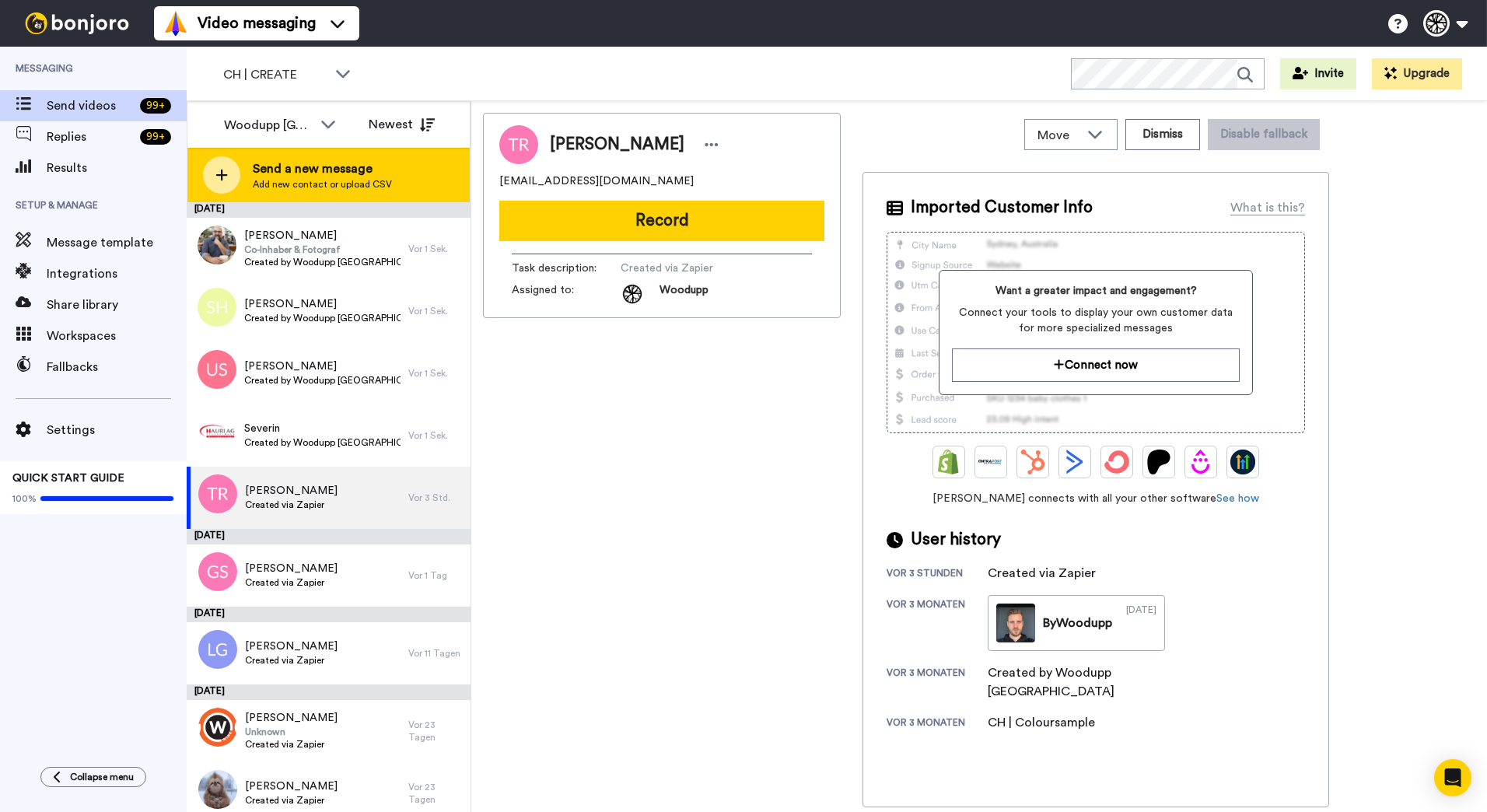
click at [362, 173] on span "Send a new message" at bounding box center [322, 169] width 139 height 19
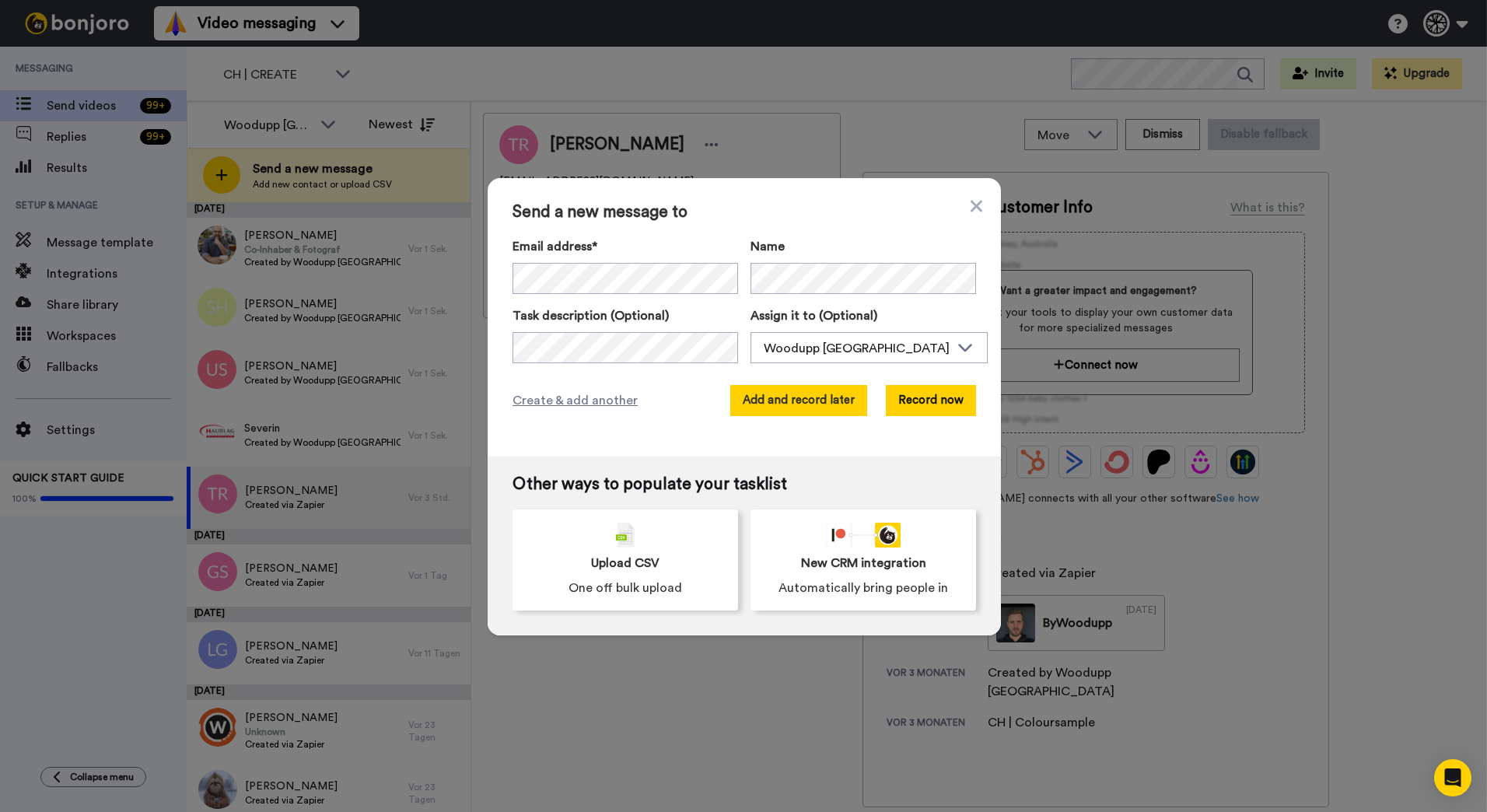
click at [811, 389] on button "Add and record later" at bounding box center [798, 400] width 137 height 31
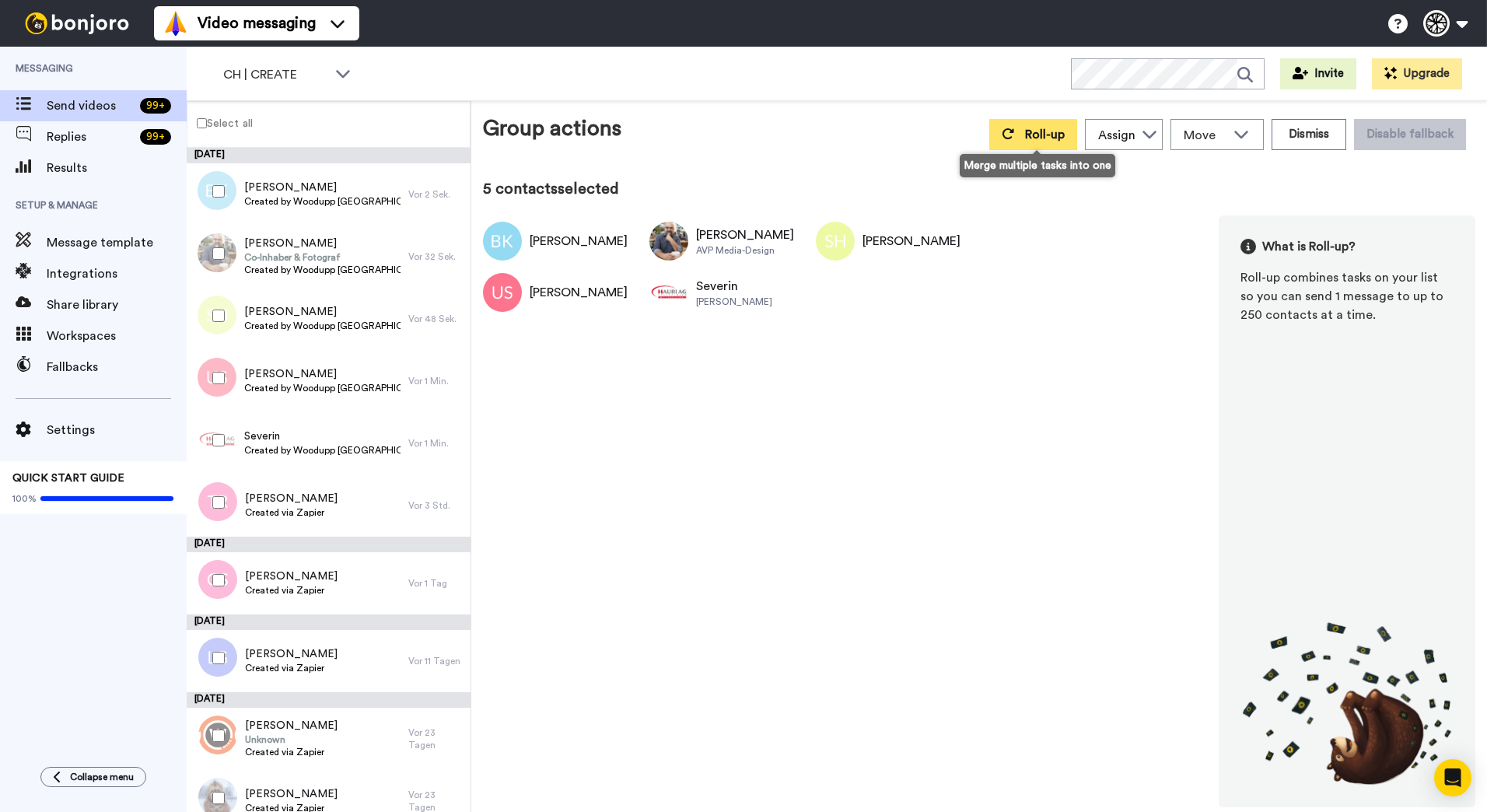
click at [1010, 135] on icon at bounding box center [1008, 134] width 12 height 12
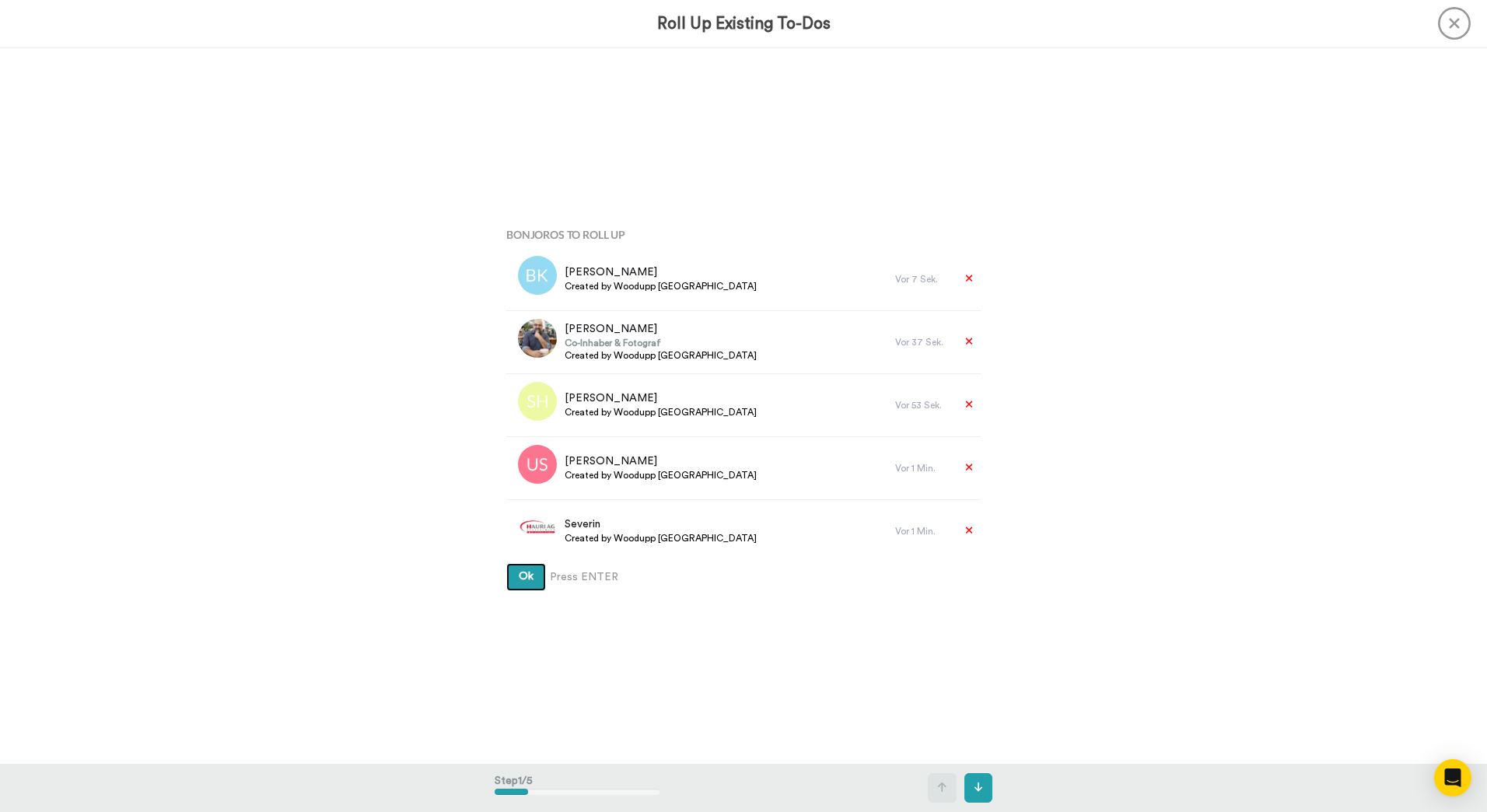
click at [512, 582] on button "Ok" at bounding box center [526, 576] width 40 height 28
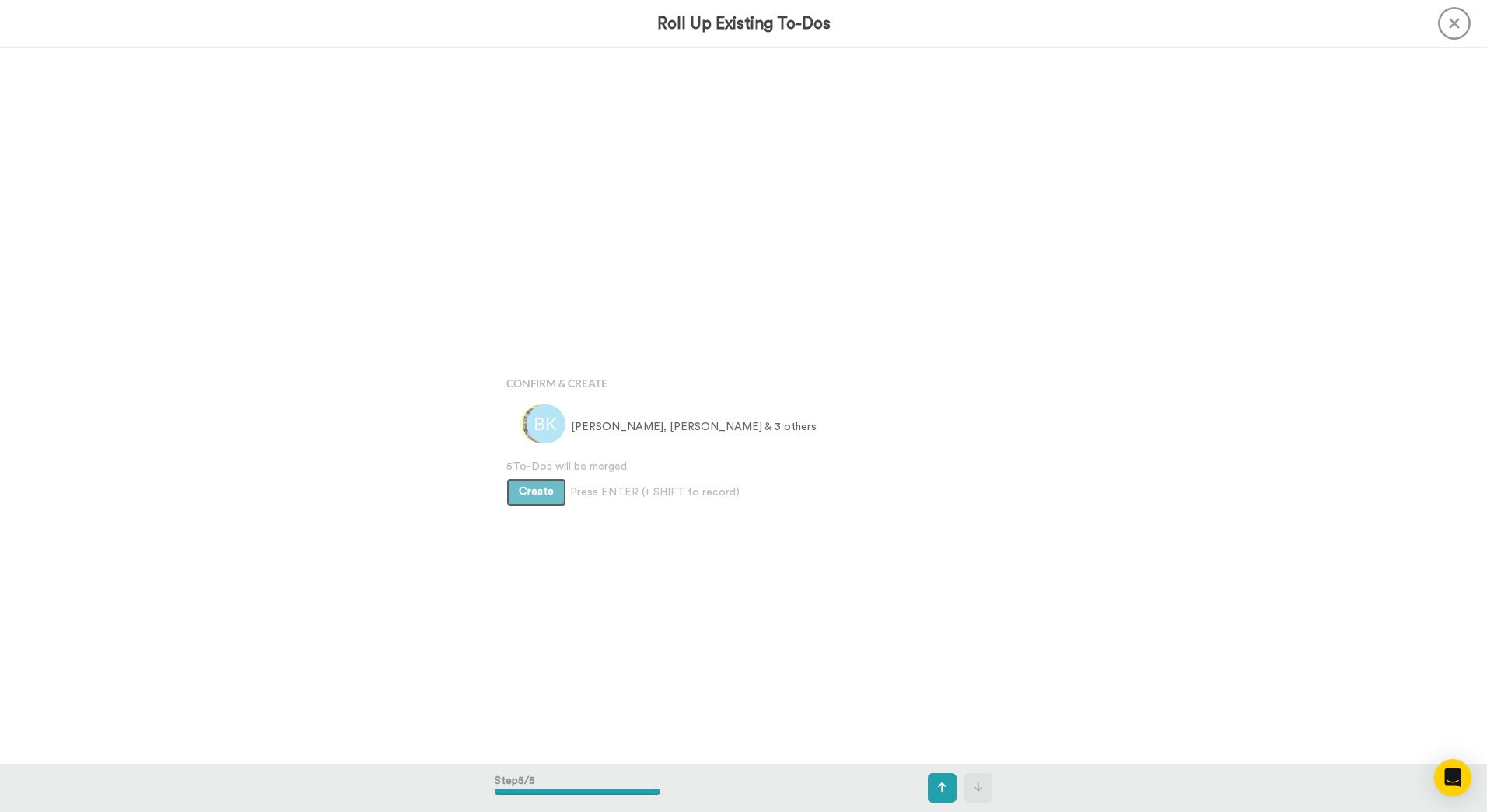
scroll to position [2863, 0]
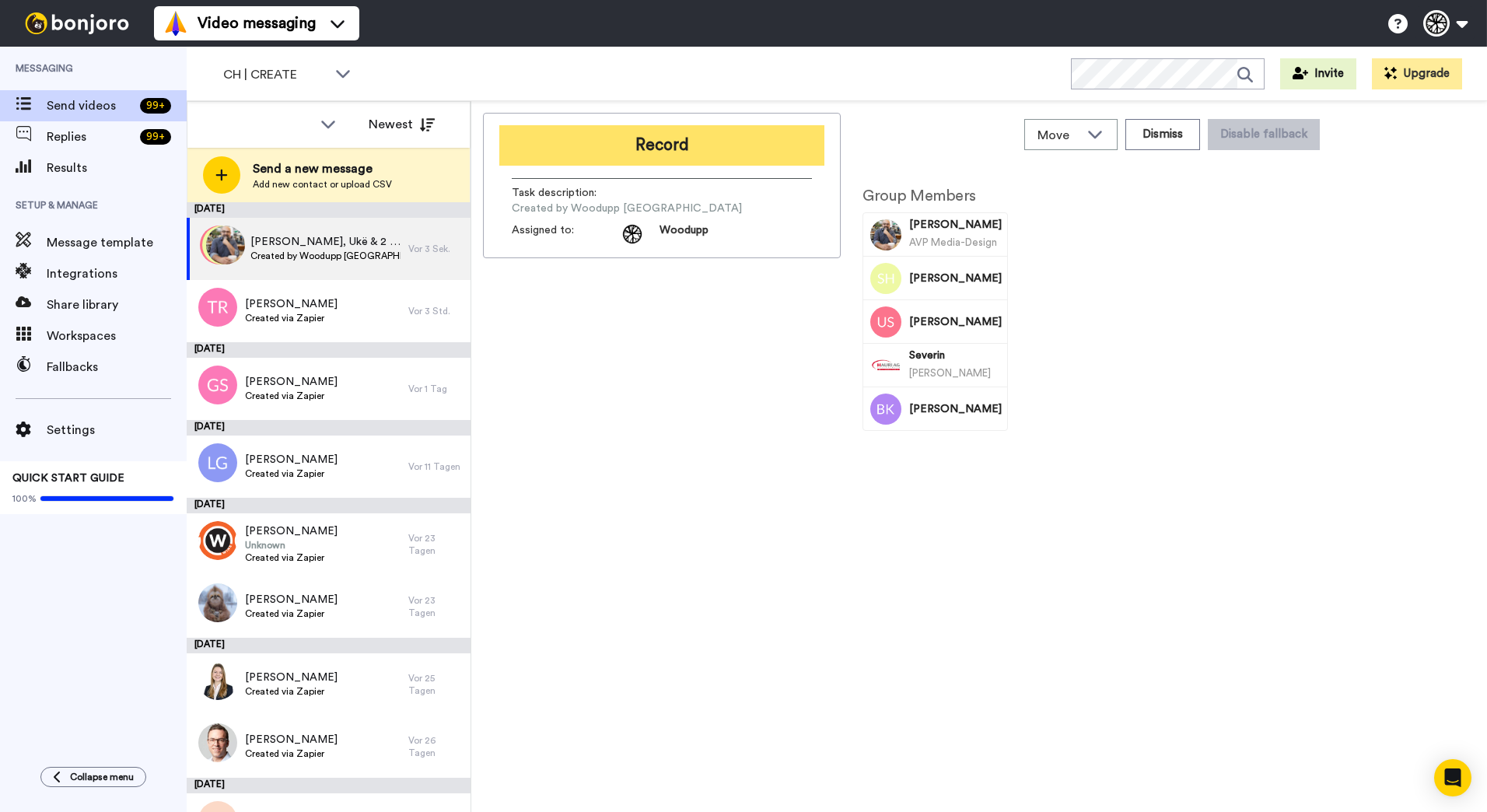
click at [725, 131] on button "Record" at bounding box center [661, 145] width 325 height 41
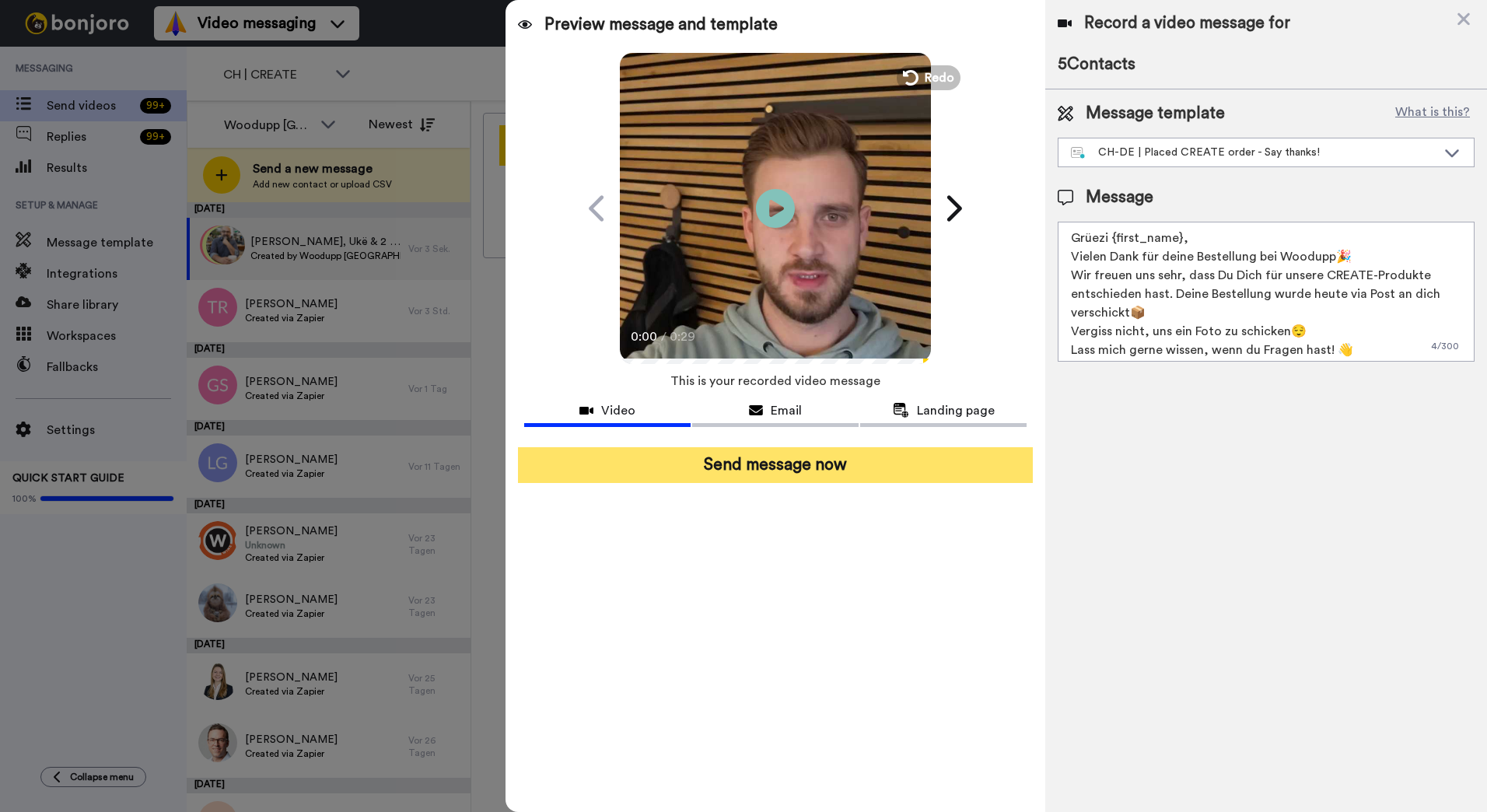
click at [866, 475] on button "Send message now" at bounding box center [775, 464] width 514 height 35
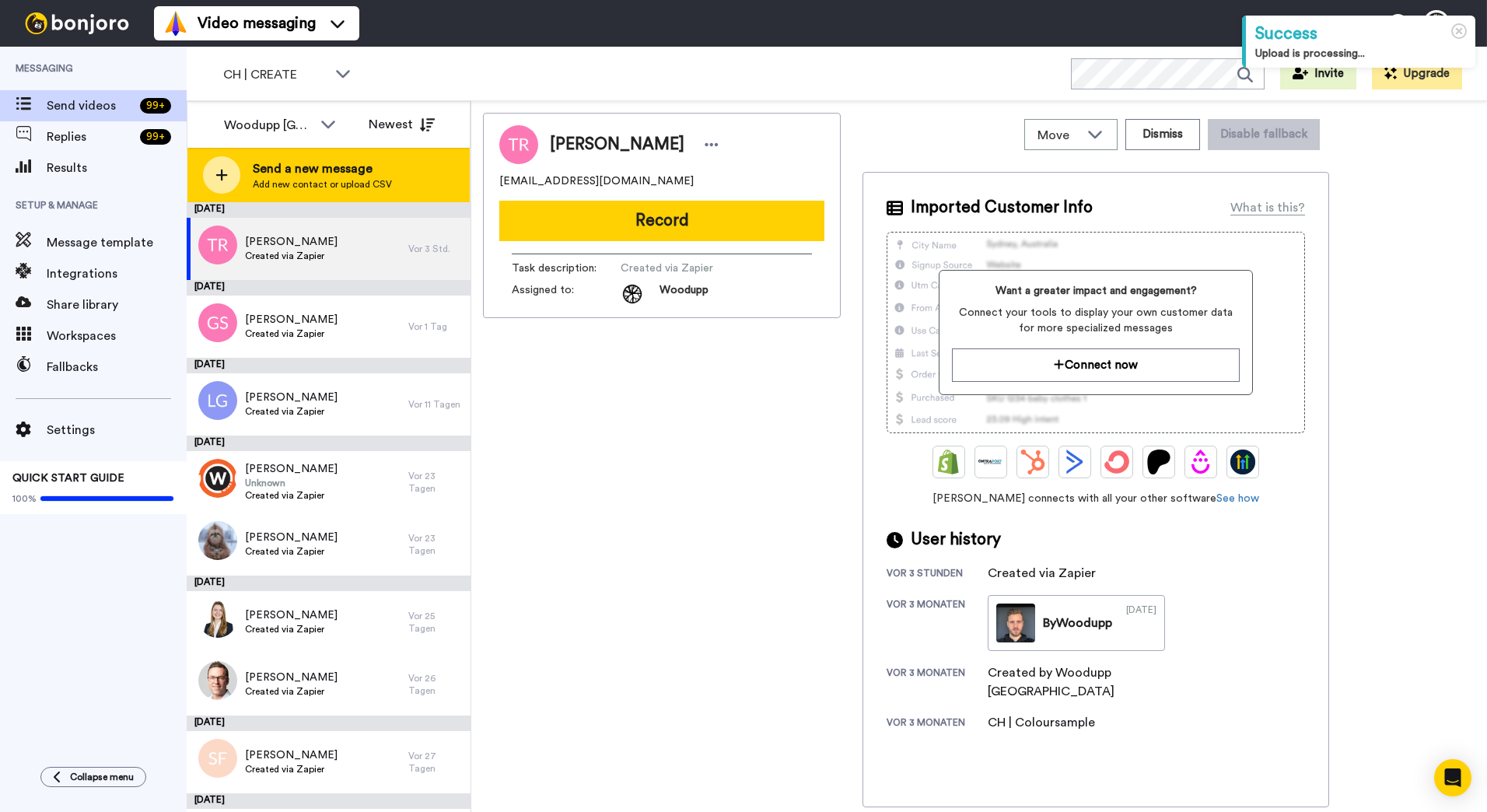
click at [273, 169] on span "Send a new message" at bounding box center [322, 169] width 139 height 19
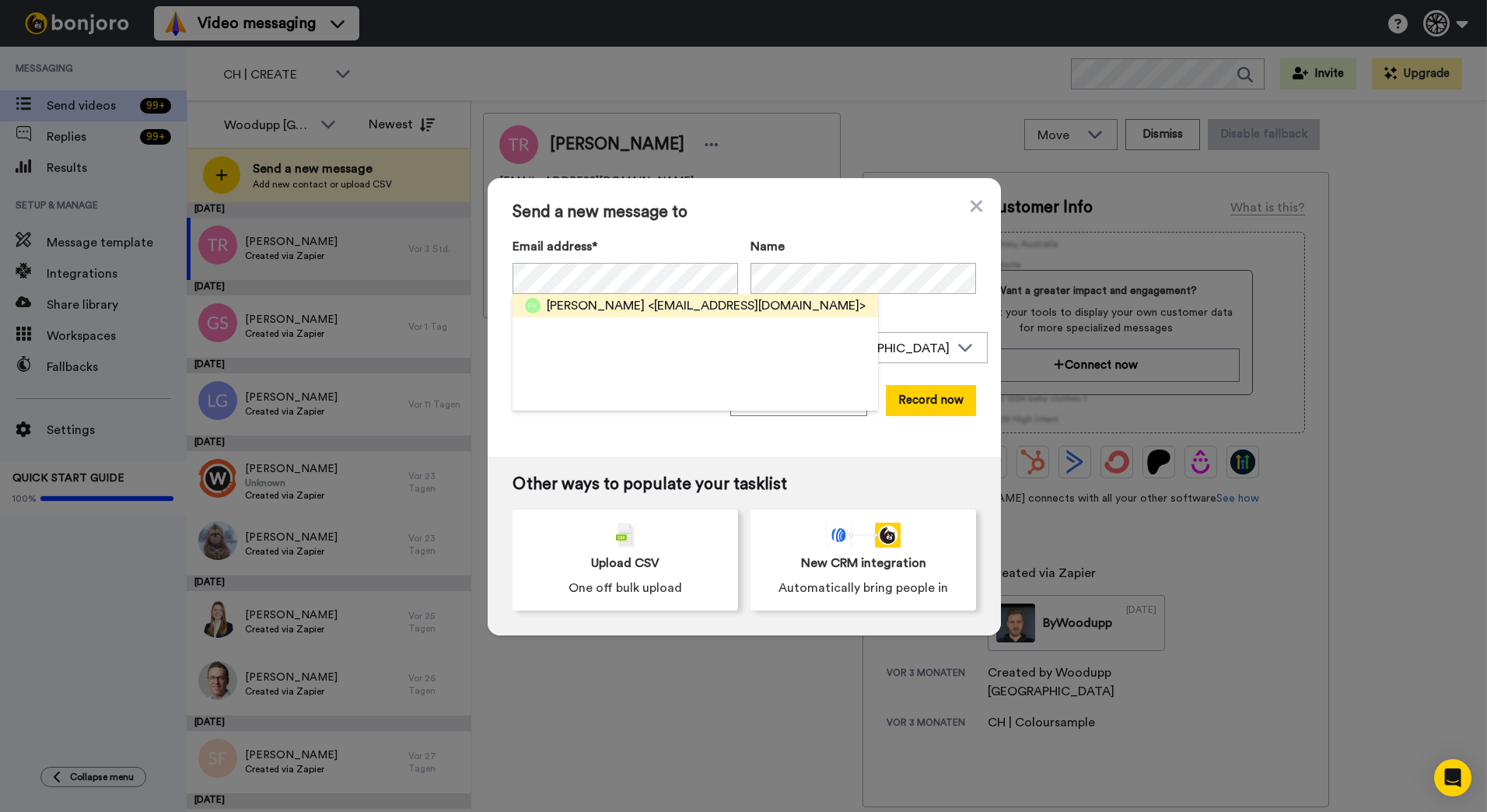
click at [630, 305] on span "[PERSON_NAME]" at bounding box center [595, 305] width 98 height 19
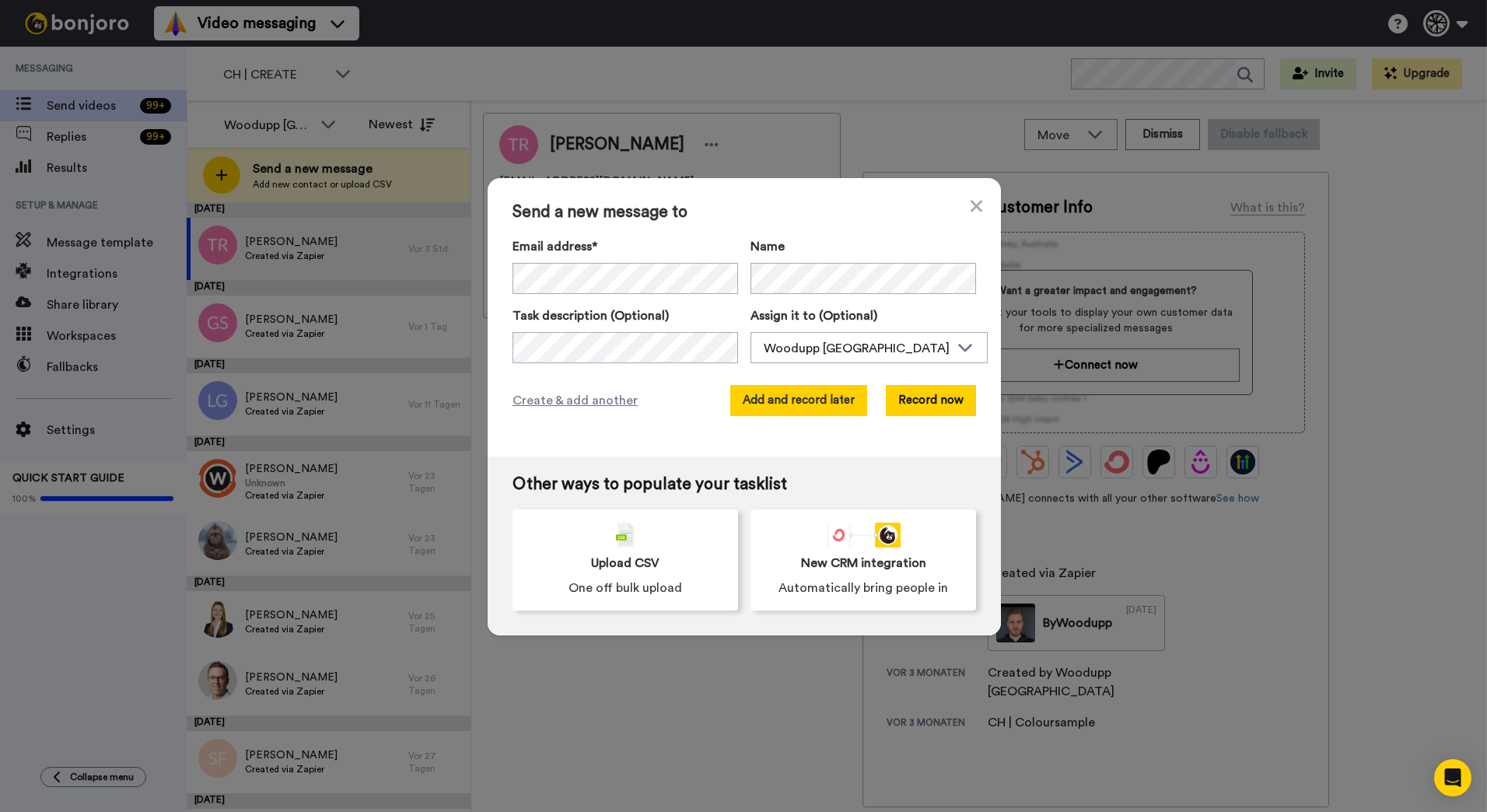
click at [797, 403] on button "Add and record later" at bounding box center [798, 400] width 137 height 31
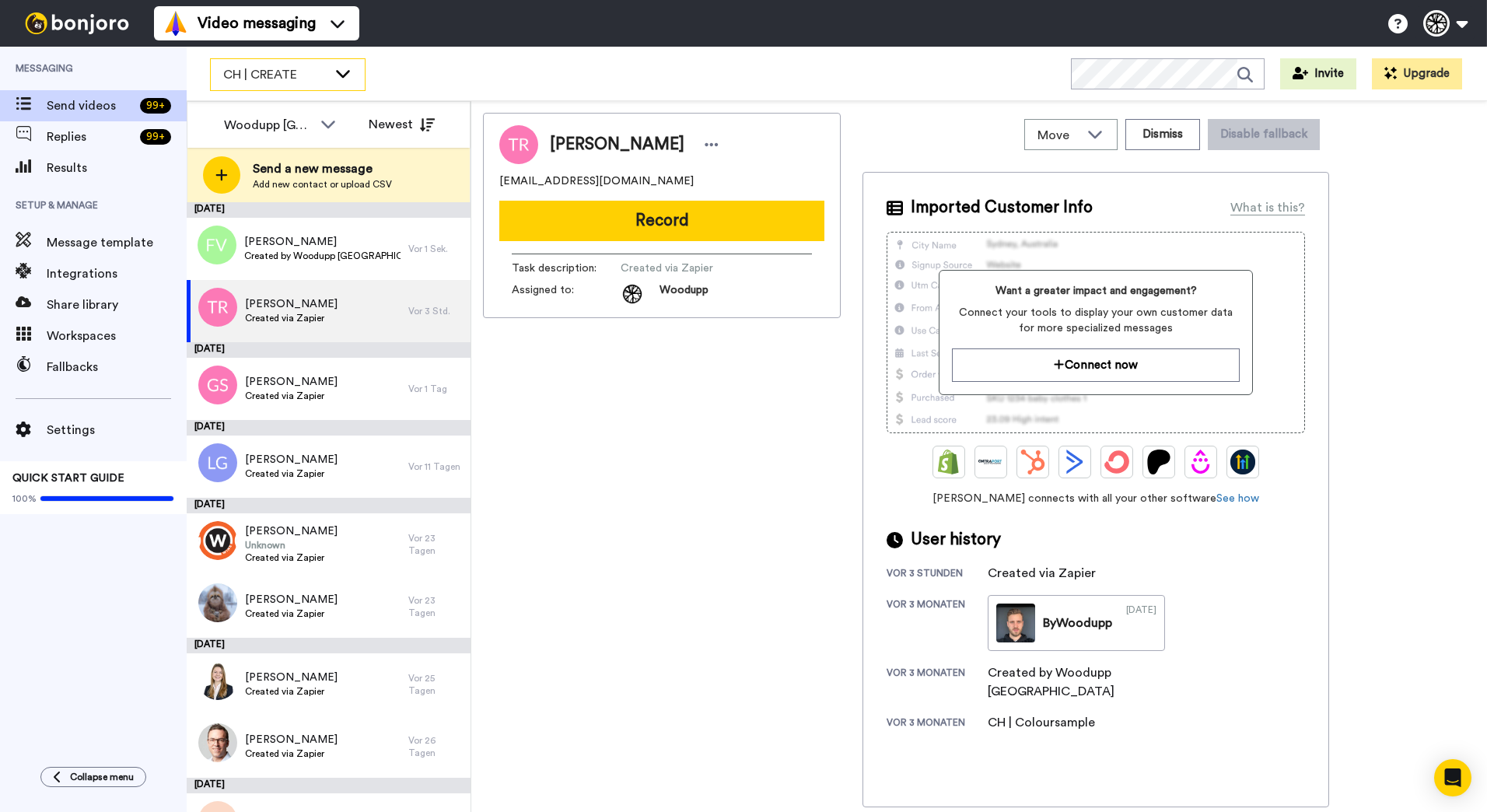
click at [345, 83] on div "CH | CREATE" at bounding box center [287, 74] width 154 height 31
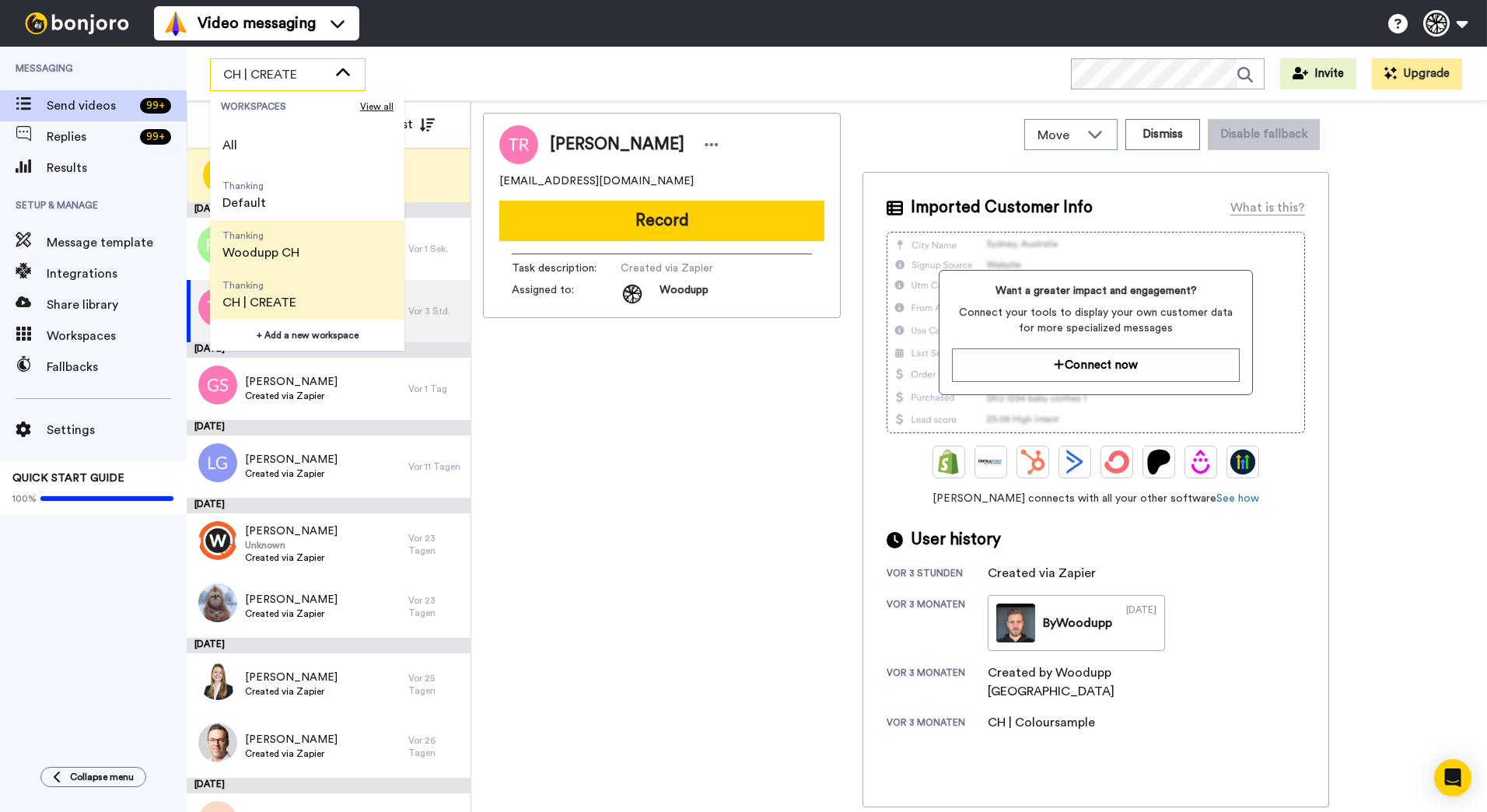
scroll to position [50, 0]
click at [318, 280] on li "Thanking CH | Samples" at bounding box center [306, 295] width 194 height 50
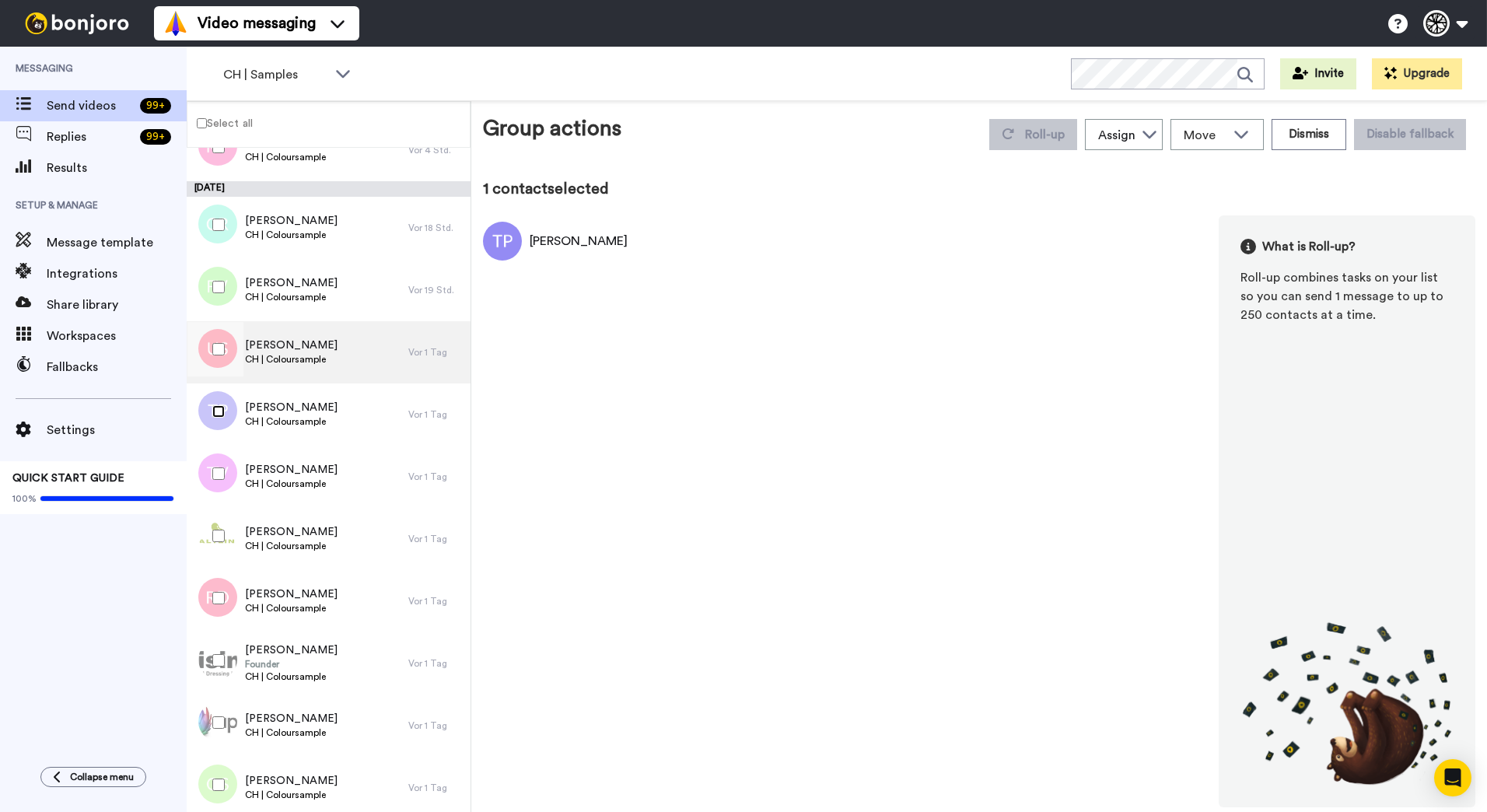
scroll to position [232, 0]
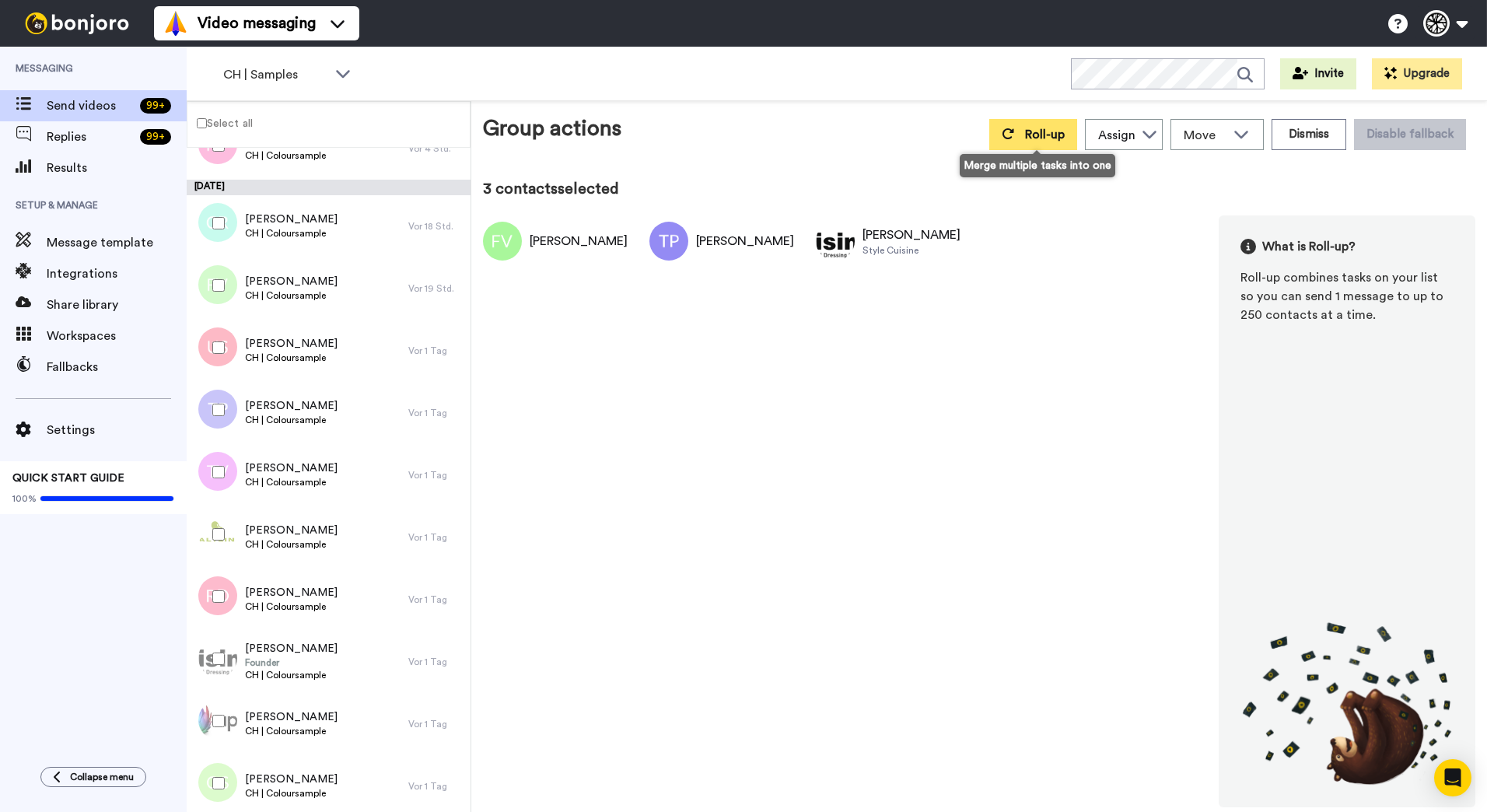
click at [1060, 131] on span "Roll-up" at bounding box center [1045, 135] width 40 height 12
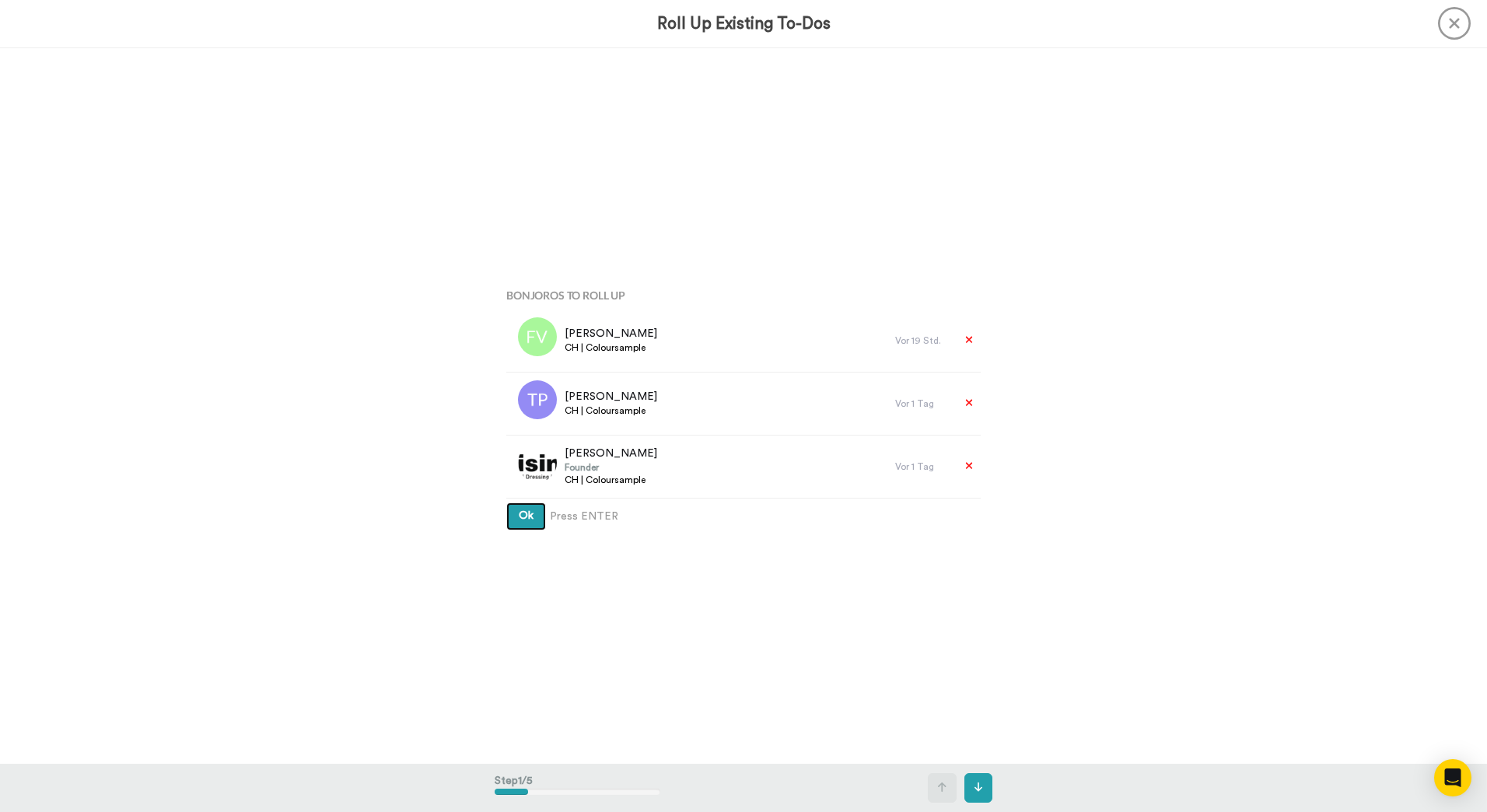
click at [507, 502] on button "Ok" at bounding box center [526, 516] width 40 height 28
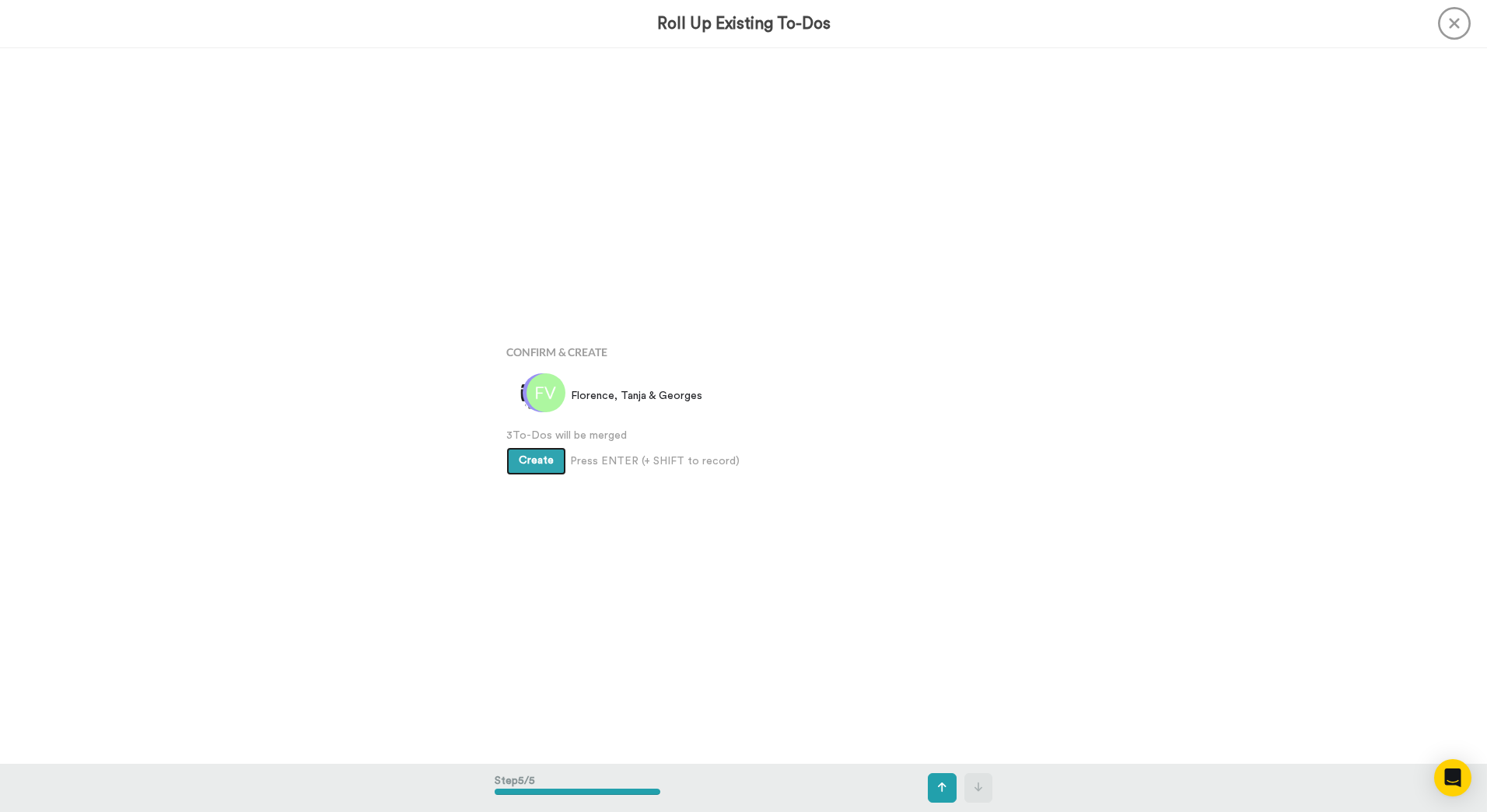
scroll to position [2863, 0]
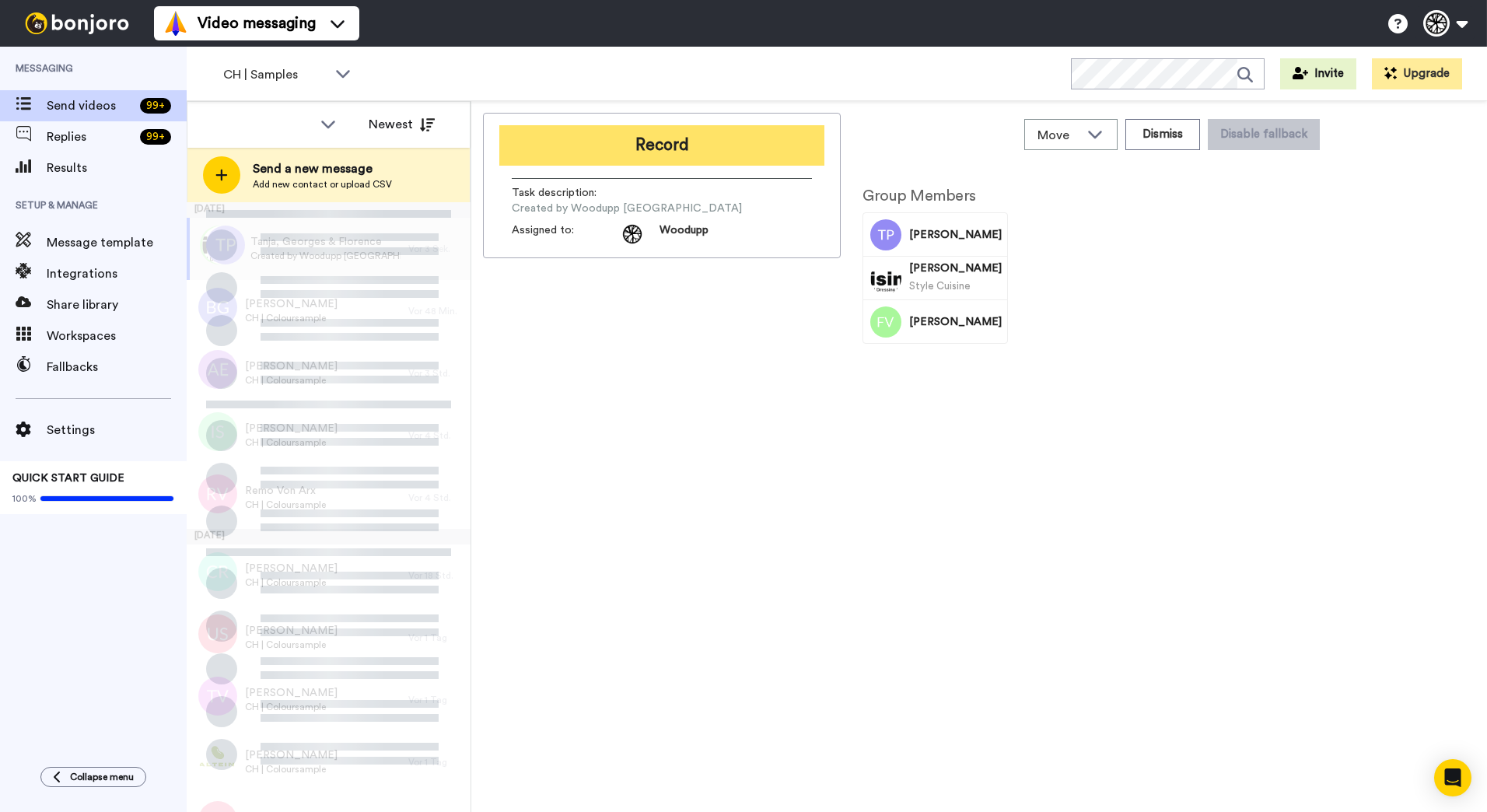
click at [650, 148] on button "Record" at bounding box center [661, 145] width 325 height 41
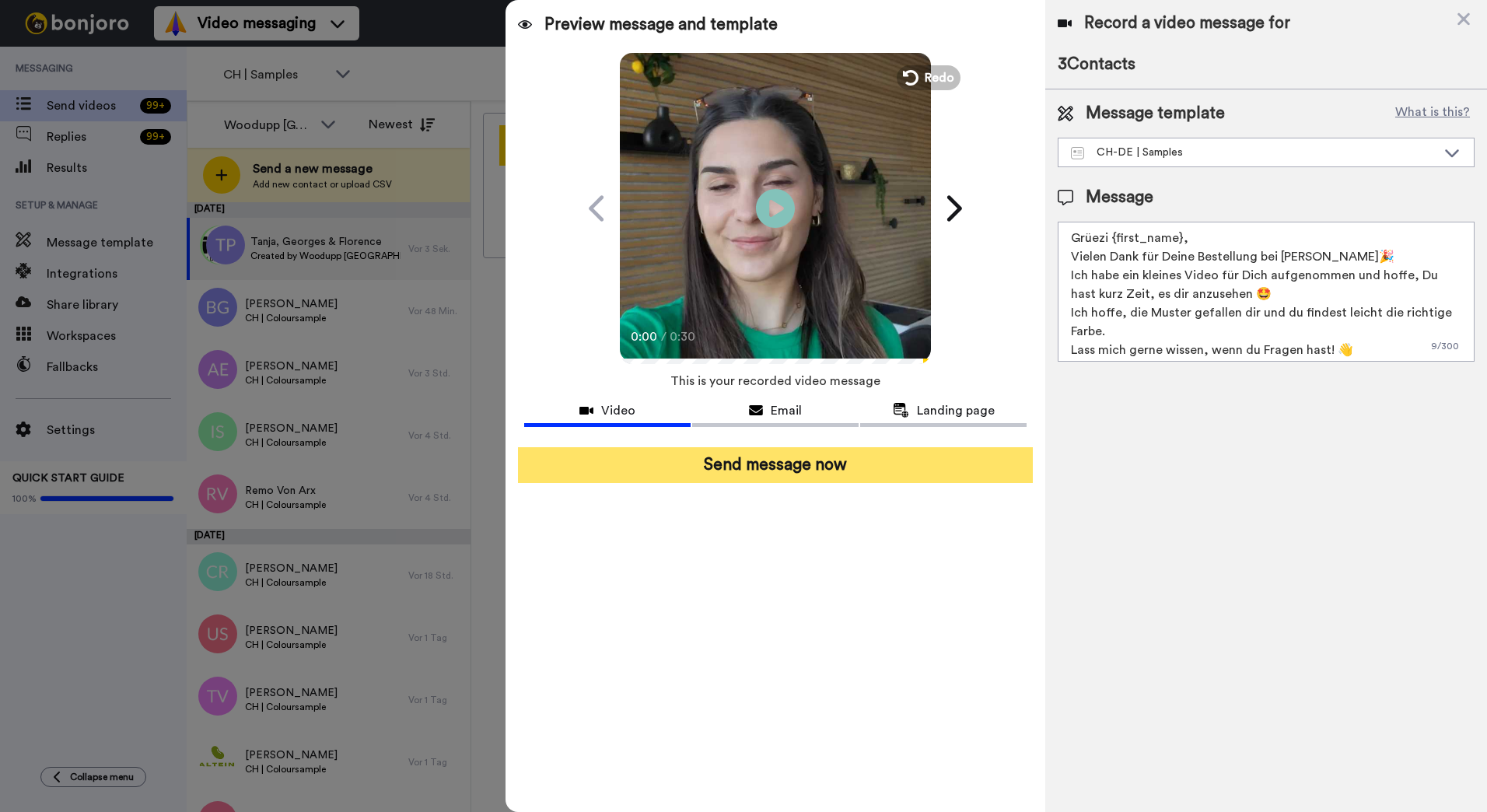
click at [966, 474] on button "Send message now" at bounding box center [775, 464] width 514 height 35
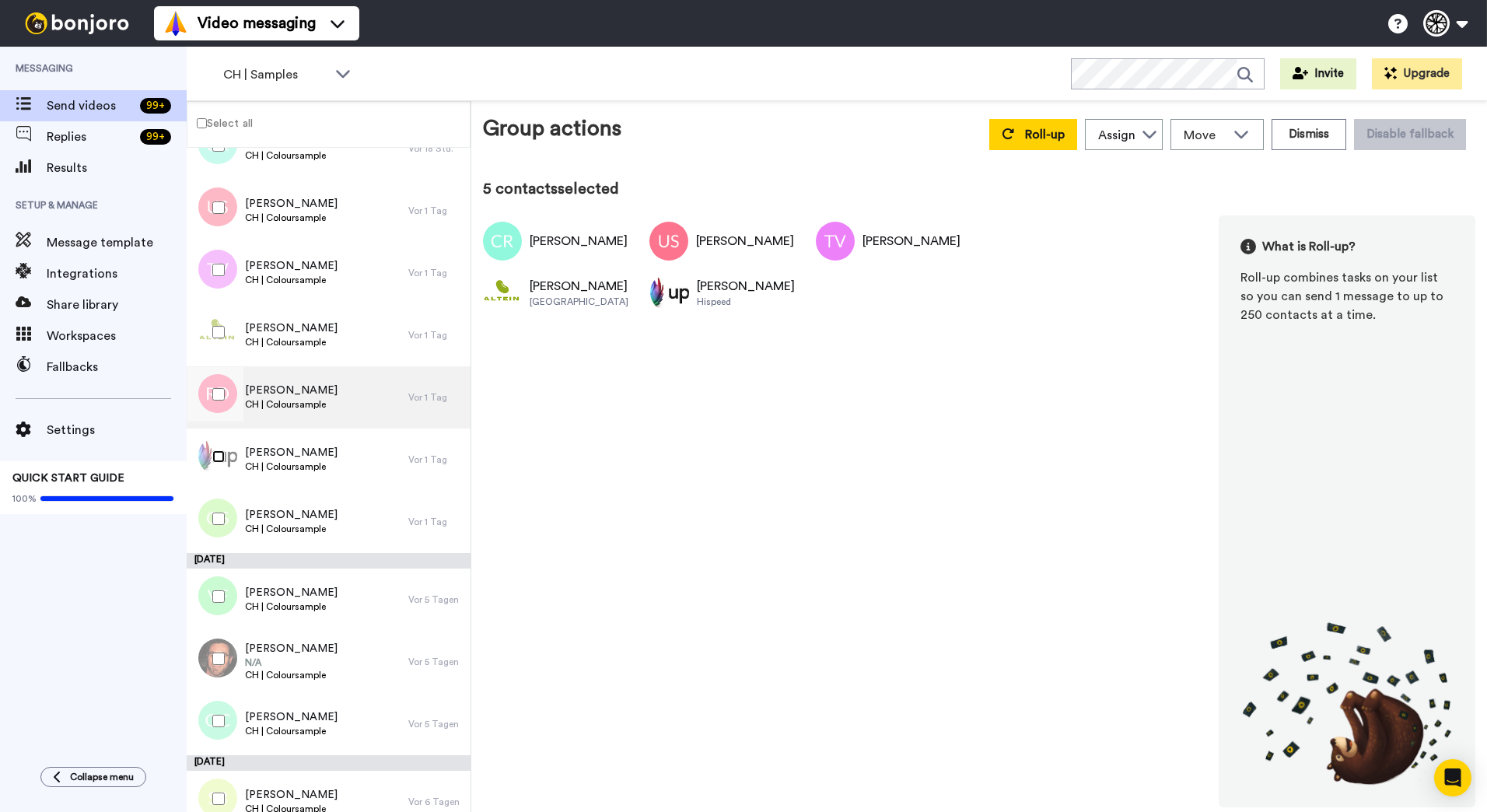
scroll to position [311, 0]
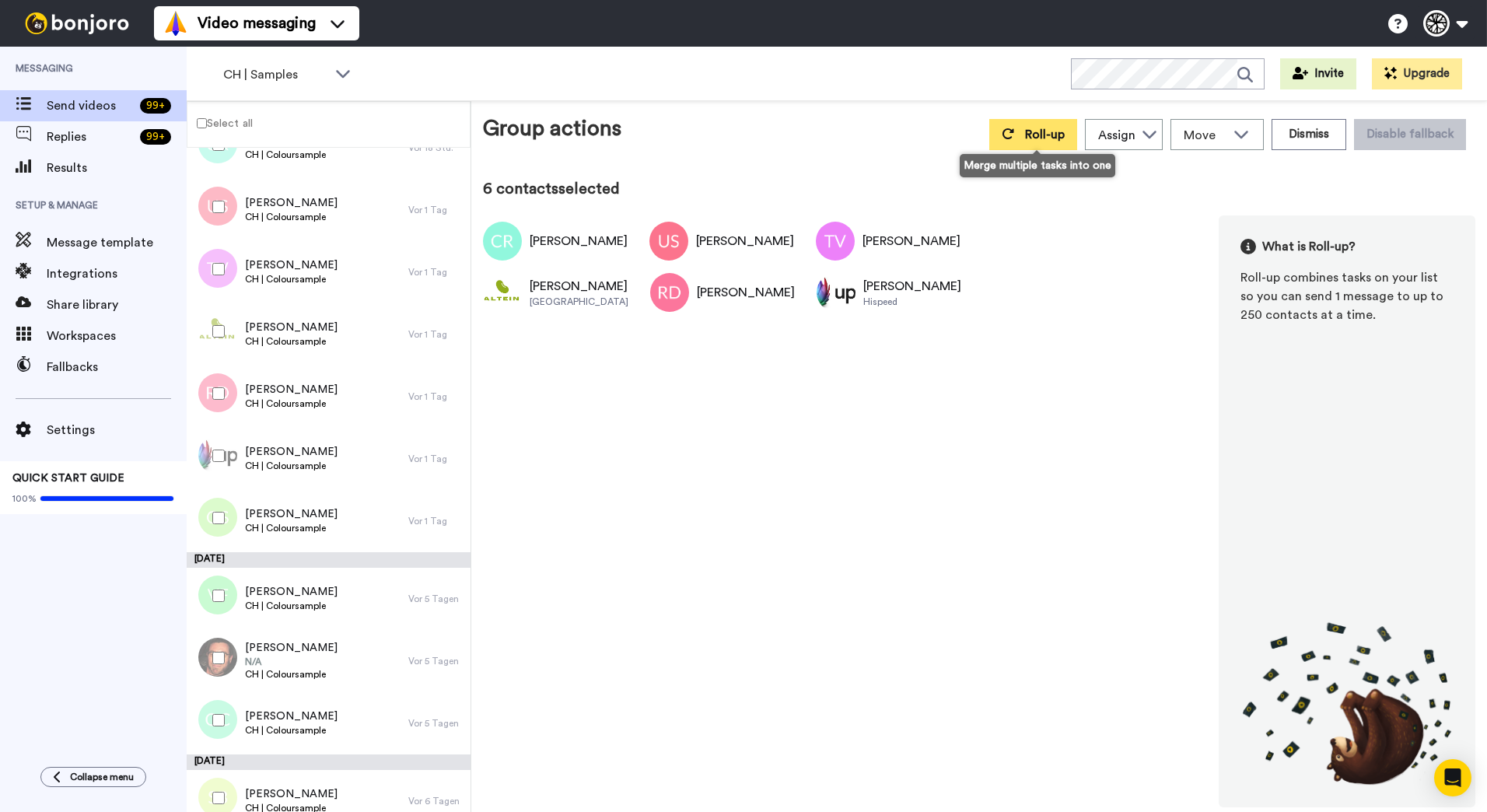
click at [1014, 134] on icon at bounding box center [1008, 134] width 12 height 12
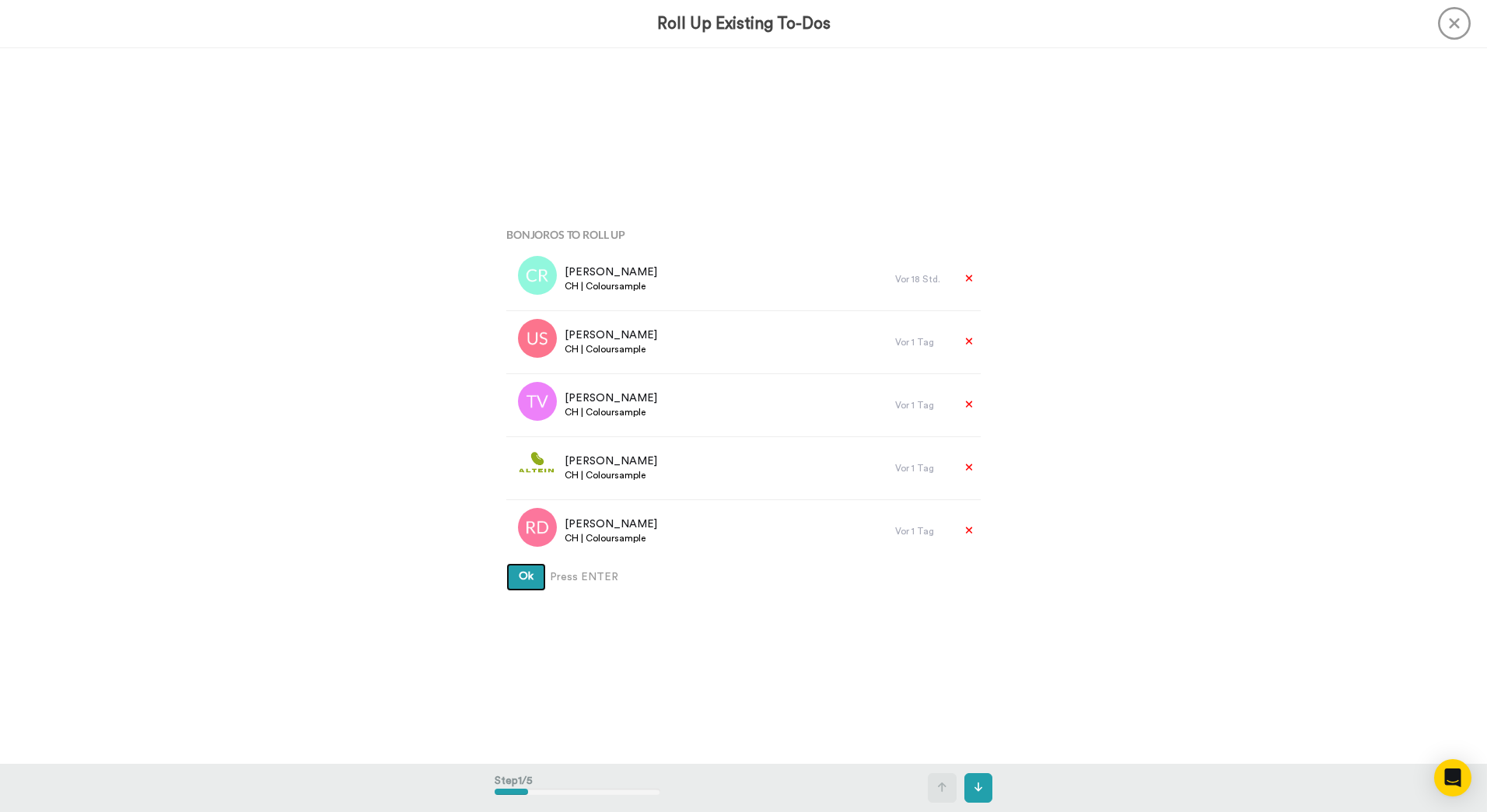
click at [507, 563] on button "Ok" at bounding box center [526, 576] width 40 height 28
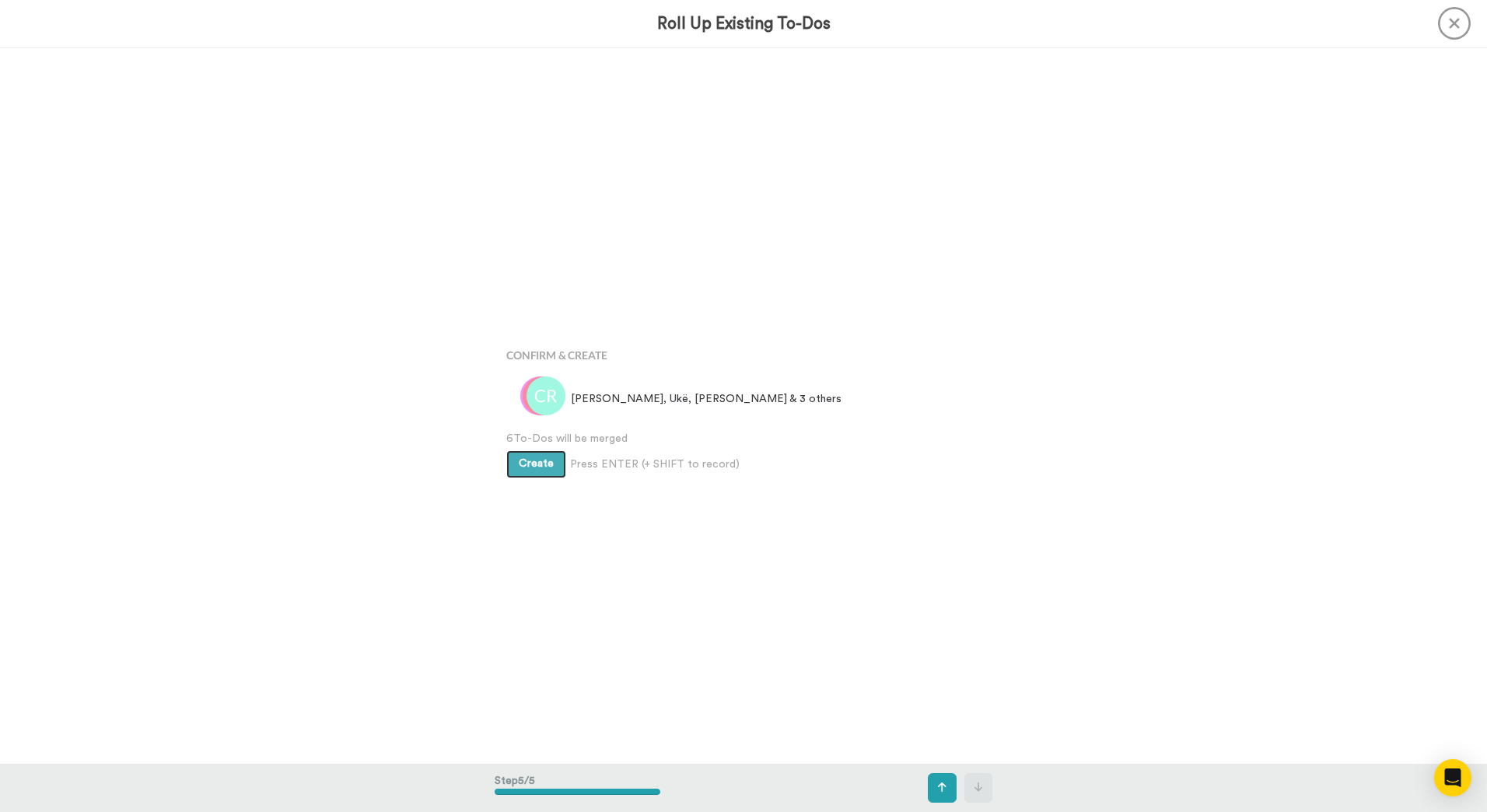
scroll to position [2863, 0]
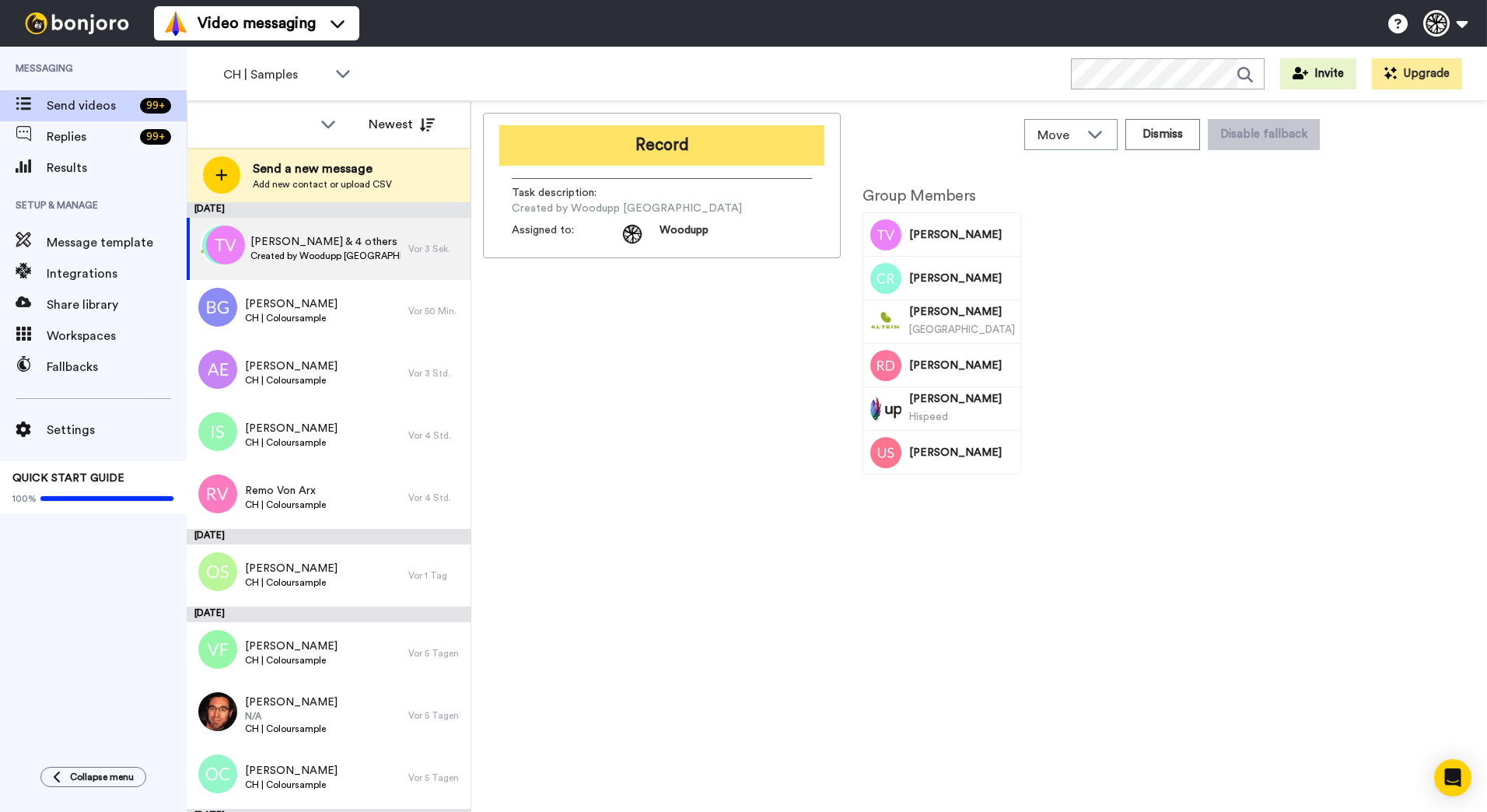
click at [622, 145] on button "Record" at bounding box center [661, 145] width 325 height 41
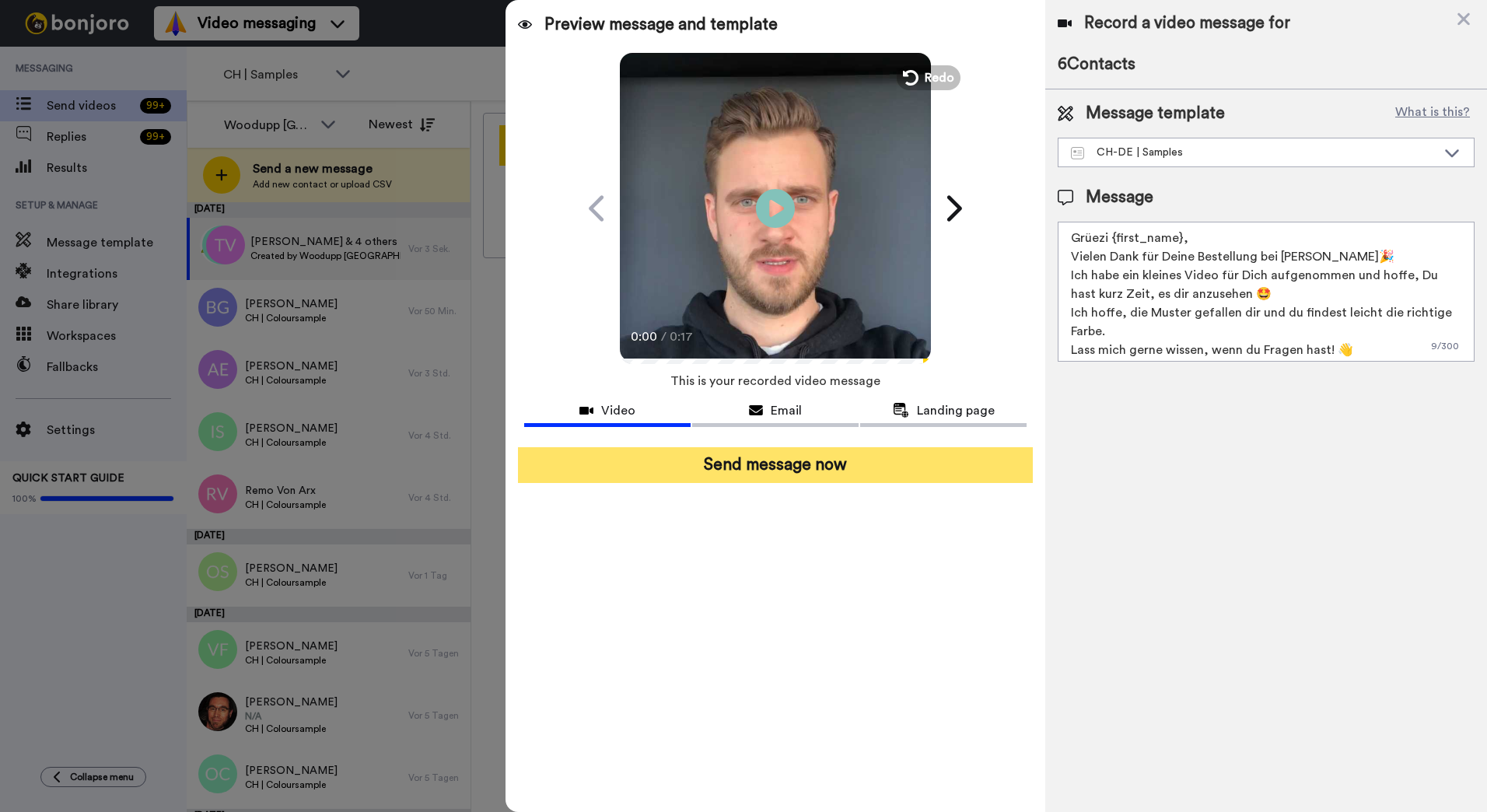
click at [1005, 457] on button "Send message now" at bounding box center [775, 464] width 514 height 35
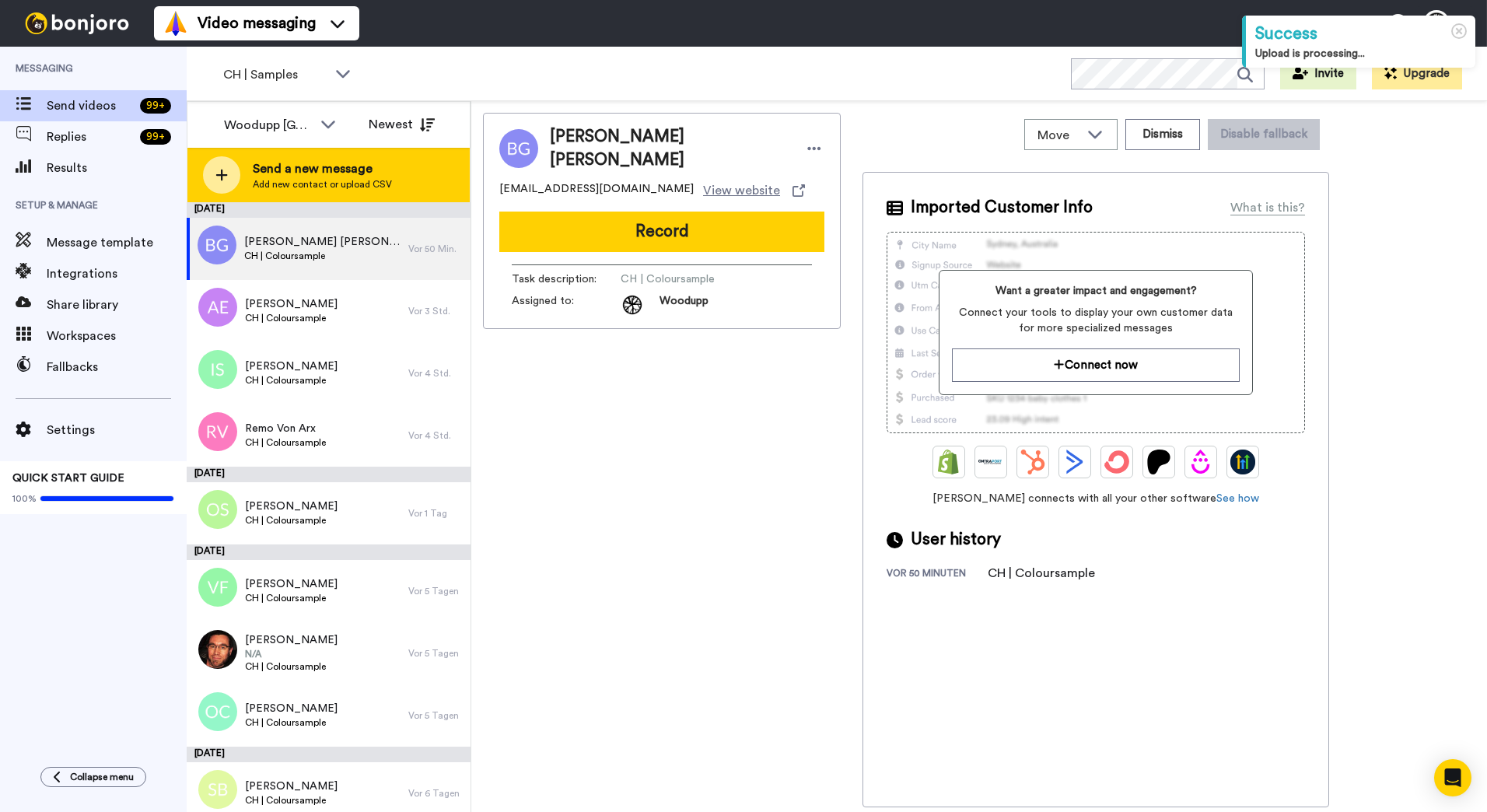
click at [357, 173] on span "Send a new message" at bounding box center [322, 169] width 139 height 19
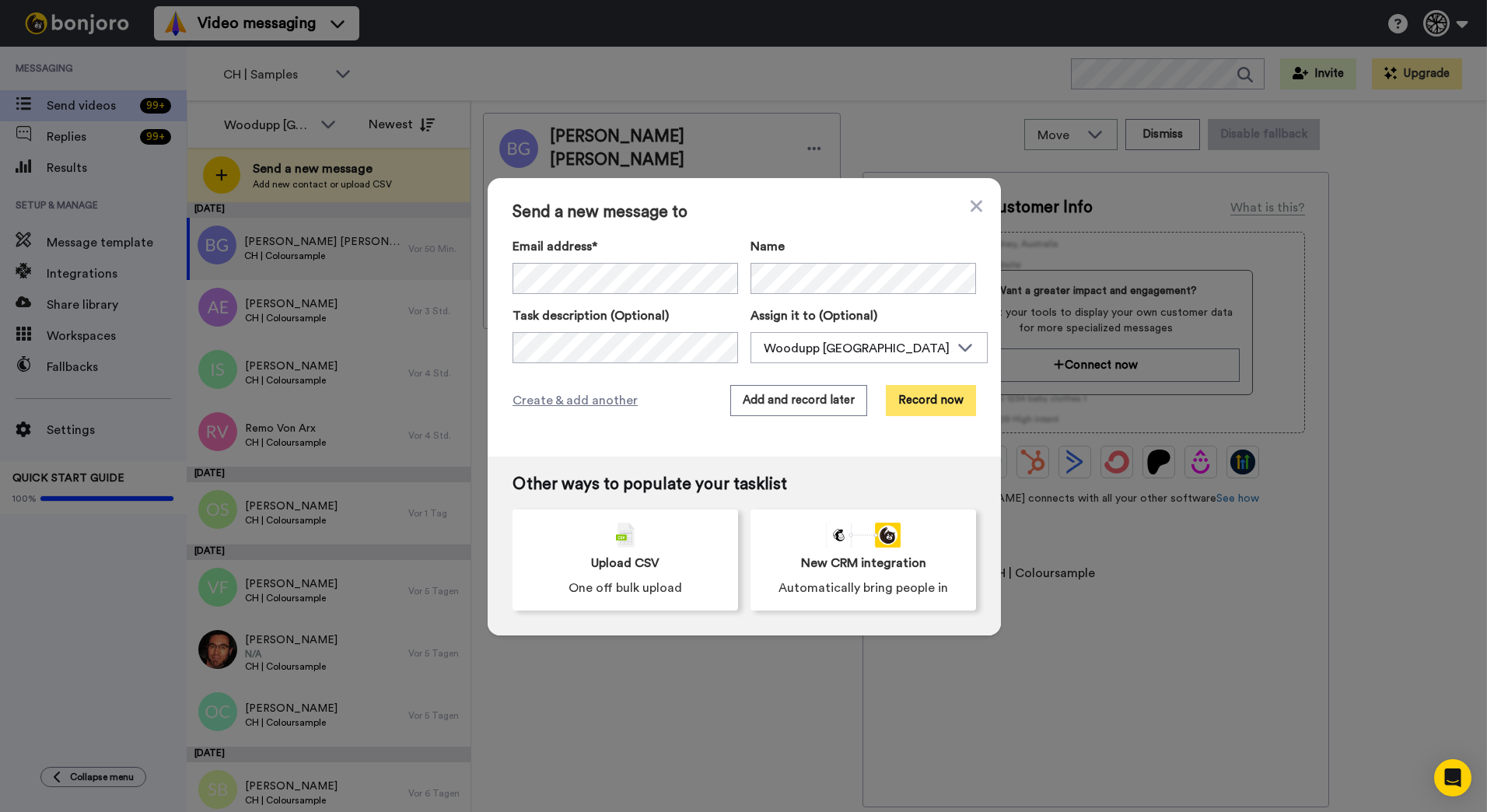
click at [943, 399] on button "Record now" at bounding box center [930, 400] width 91 height 31
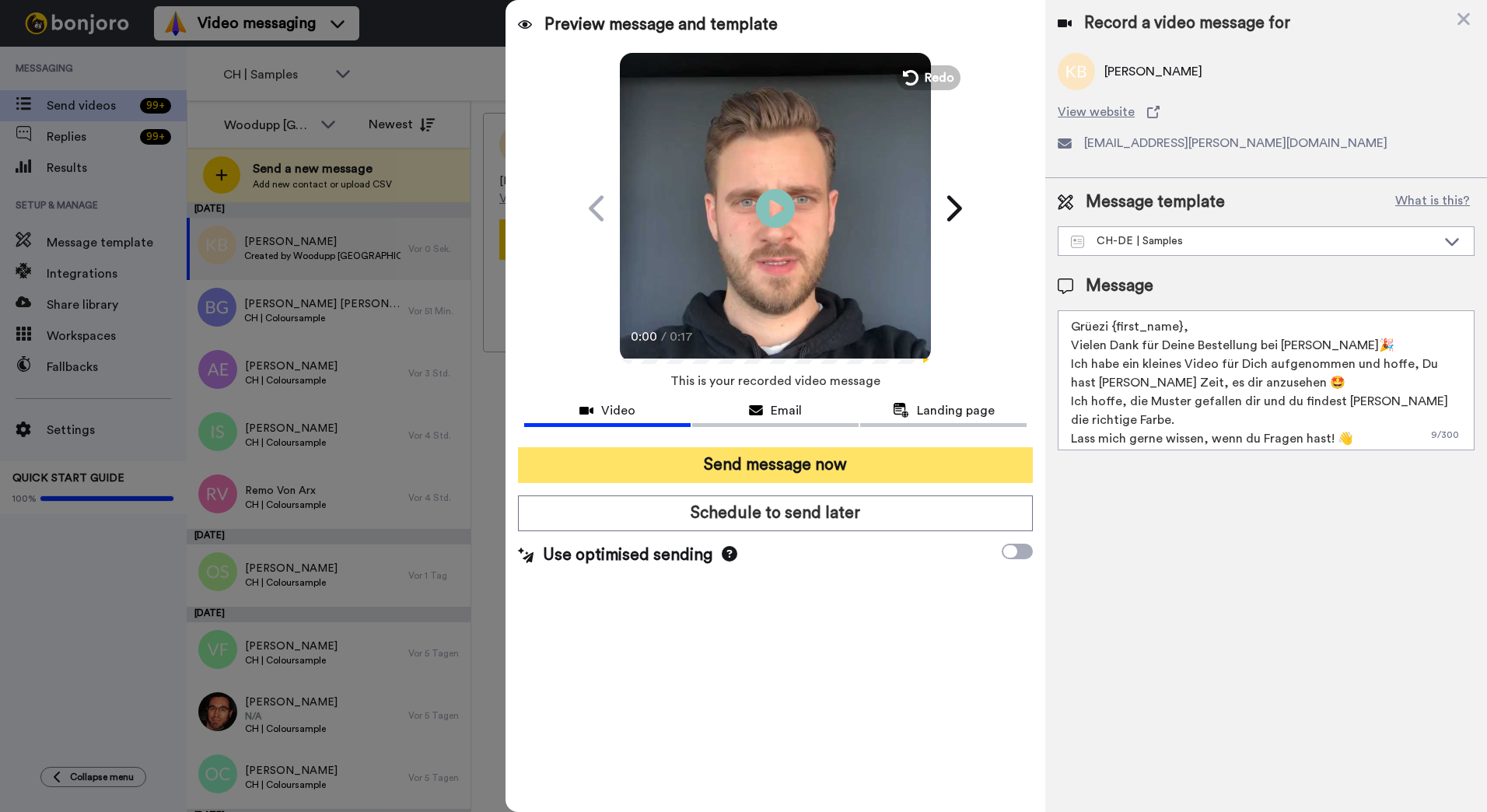
click at [871, 468] on button "Send message now" at bounding box center [775, 464] width 514 height 35
